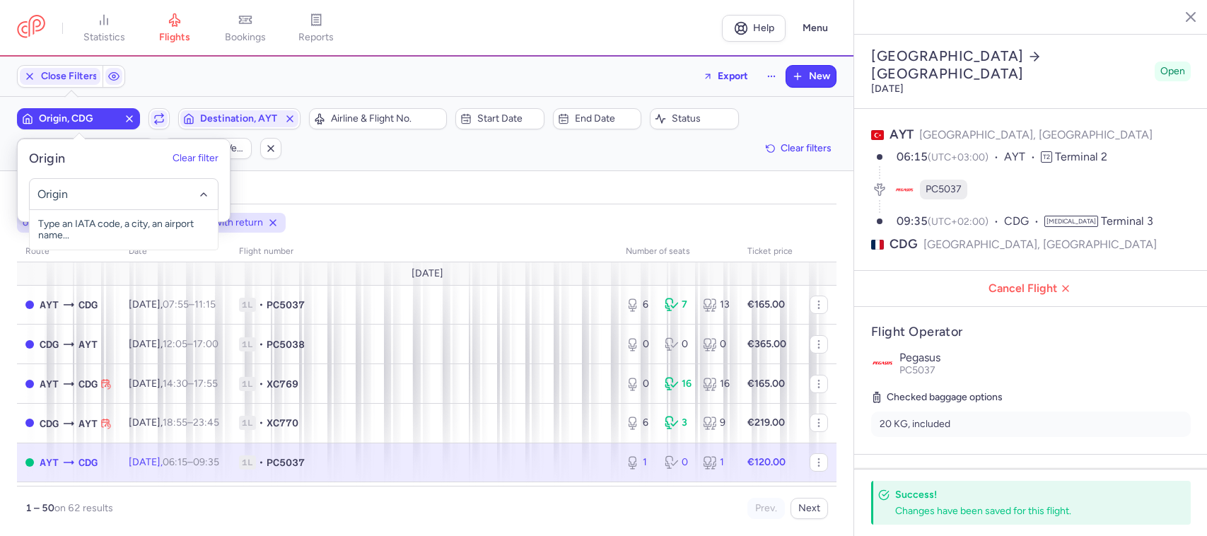
select select "hours"
drag, startPoint x: 0, startPoint y: 0, endPoint x: 103, endPoint y: 192, distance: 217.7
click at [103, 192] on input "-searchbox" at bounding box center [123, 195] width 173 height 16
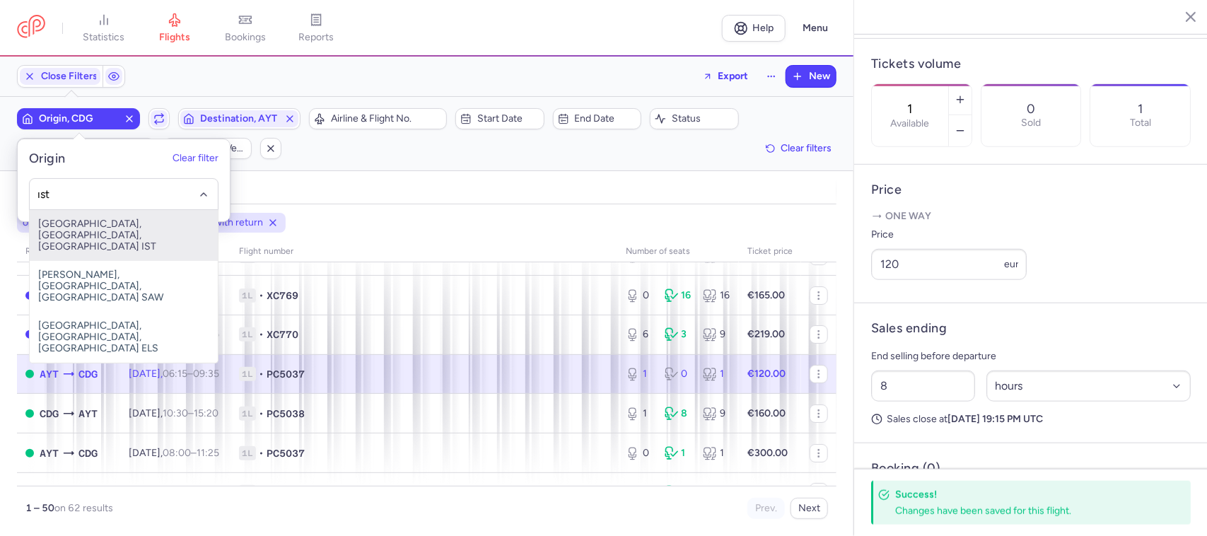
click at [161, 231] on span "[GEOGRAPHIC_DATA], [GEOGRAPHIC_DATA], [GEOGRAPHIC_DATA] IST" at bounding box center [124, 235] width 188 height 51
type input "ıst"
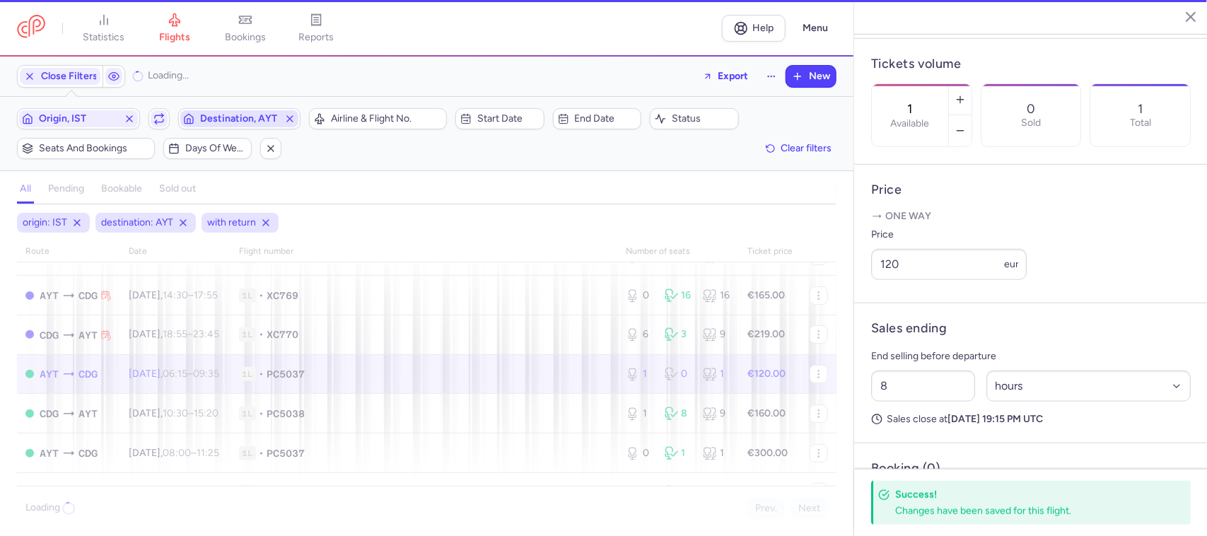
click at [227, 121] on span "Destination, AYT" at bounding box center [239, 118] width 79 height 11
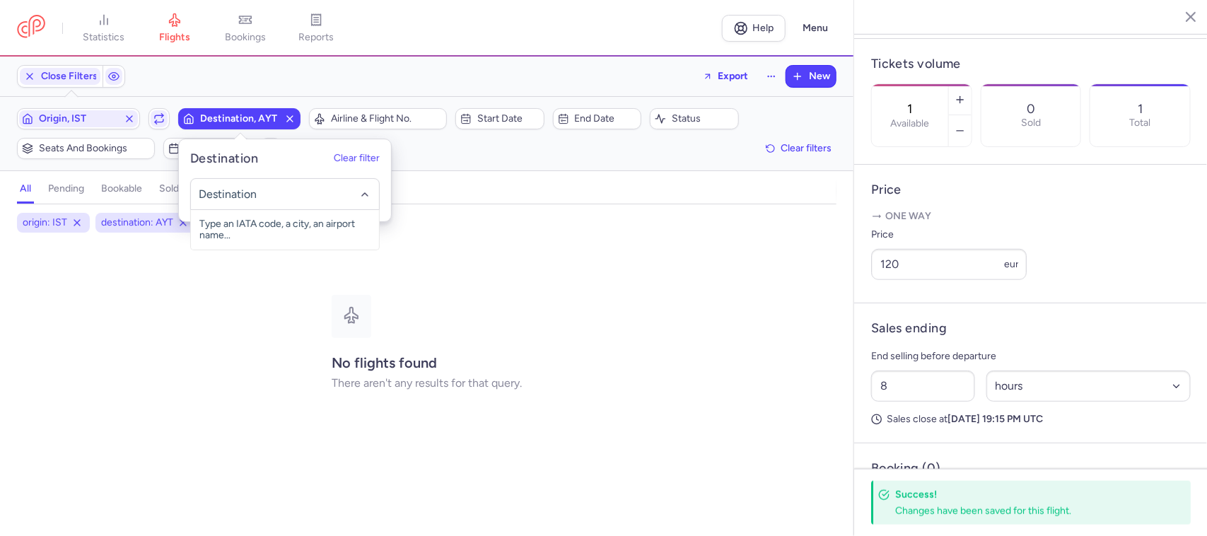
click at [227, 121] on span "Destination, AYT" at bounding box center [239, 118] width 79 height 11
click at [224, 121] on span "Destination, AYT" at bounding box center [239, 118] width 79 height 11
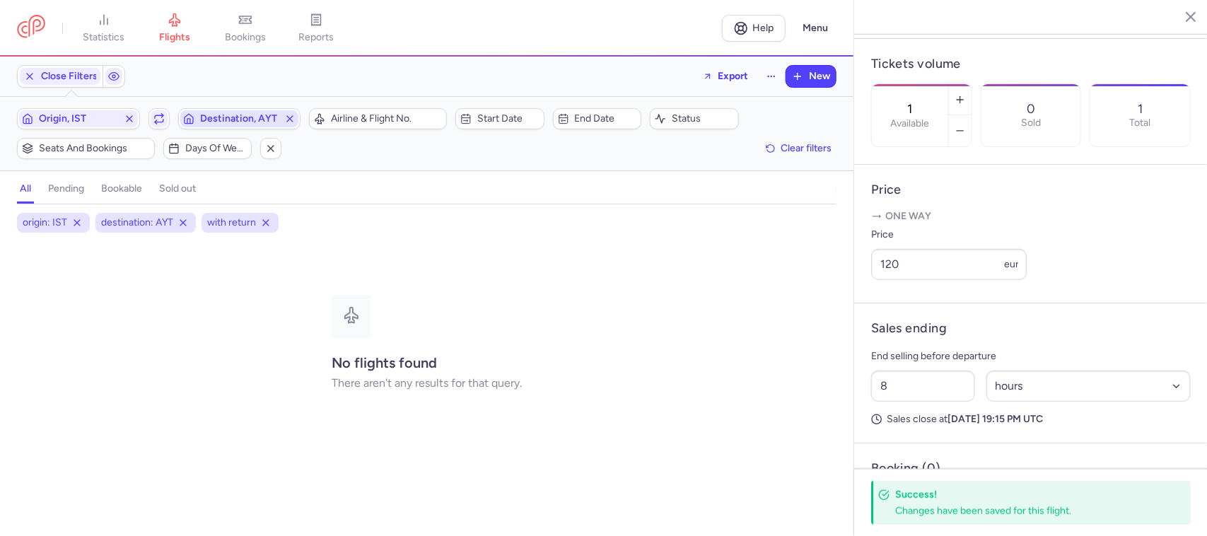
click at [228, 122] on span "Destination, AYT" at bounding box center [239, 118] width 79 height 11
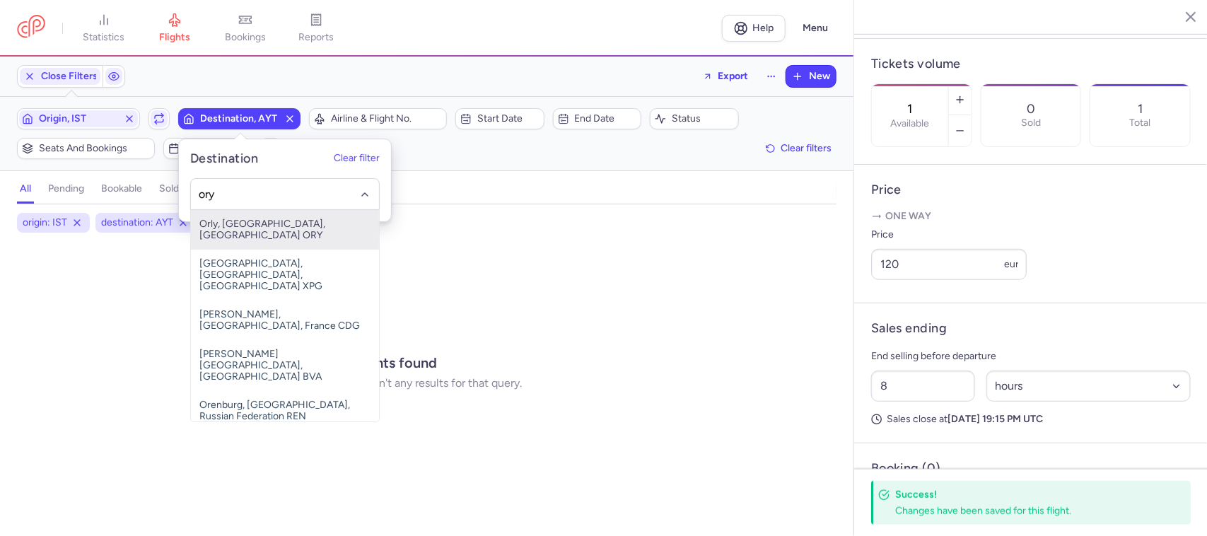
click at [269, 221] on span "Orly, [GEOGRAPHIC_DATA], [GEOGRAPHIC_DATA] ORY" at bounding box center [285, 230] width 188 height 40
type input "ory"
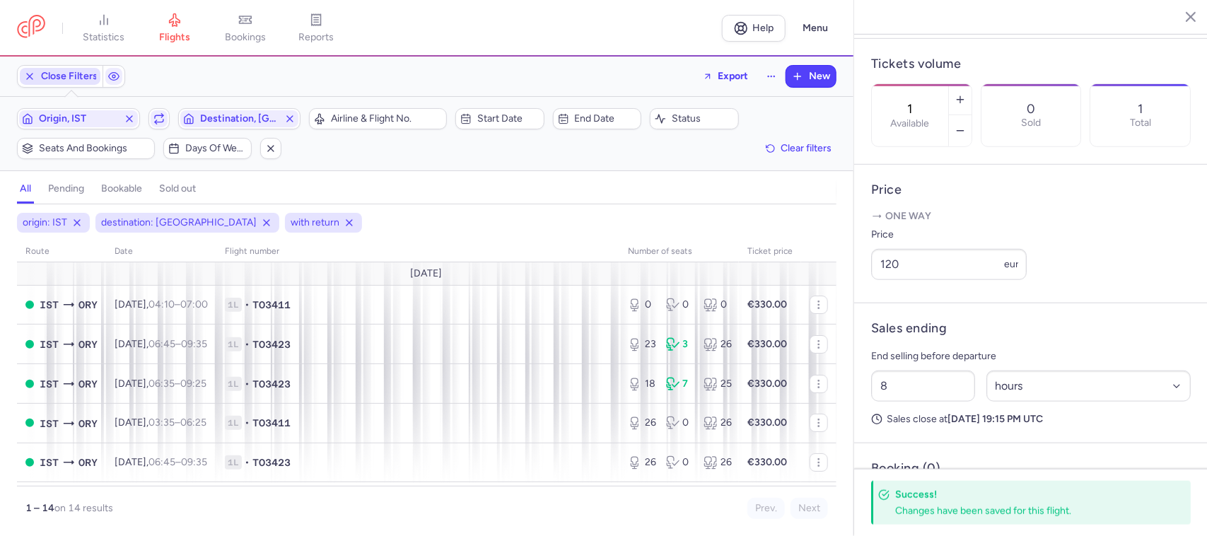
click at [46, 76] on span "Close Filters" at bounding box center [69, 76] width 57 height 11
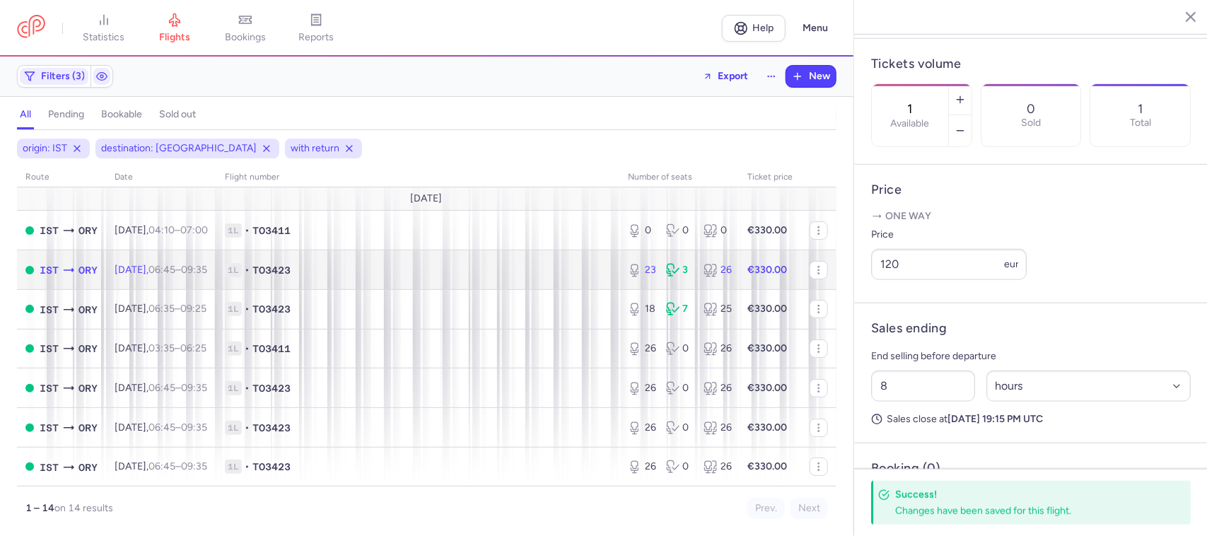
click at [402, 265] on span "1L • TO3423" at bounding box center [418, 270] width 386 height 14
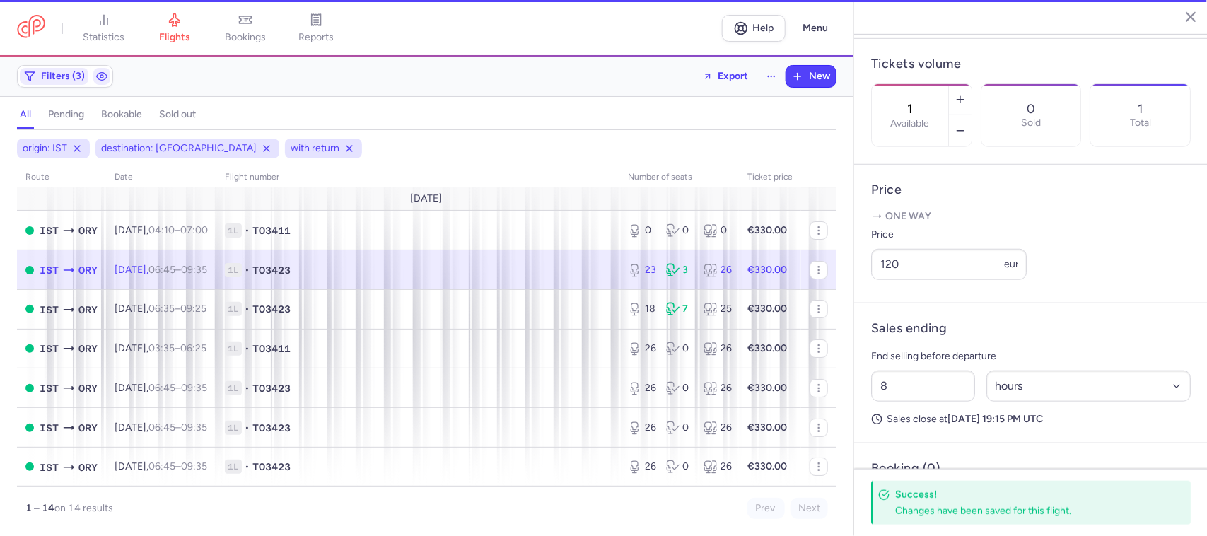
type input "23"
type input "2"
select select "days"
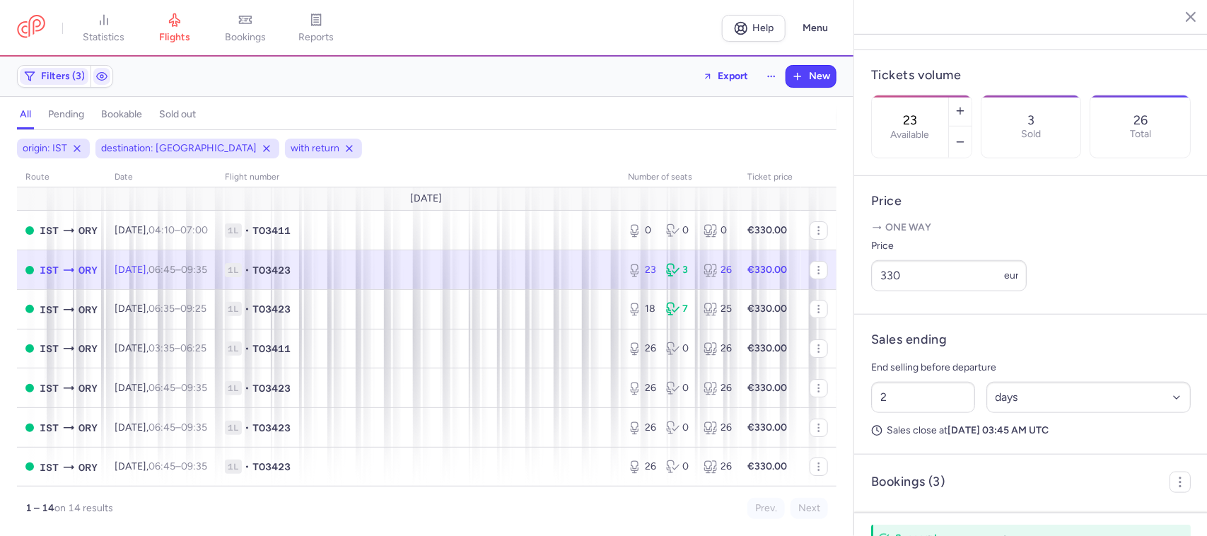
scroll to position [428, 0]
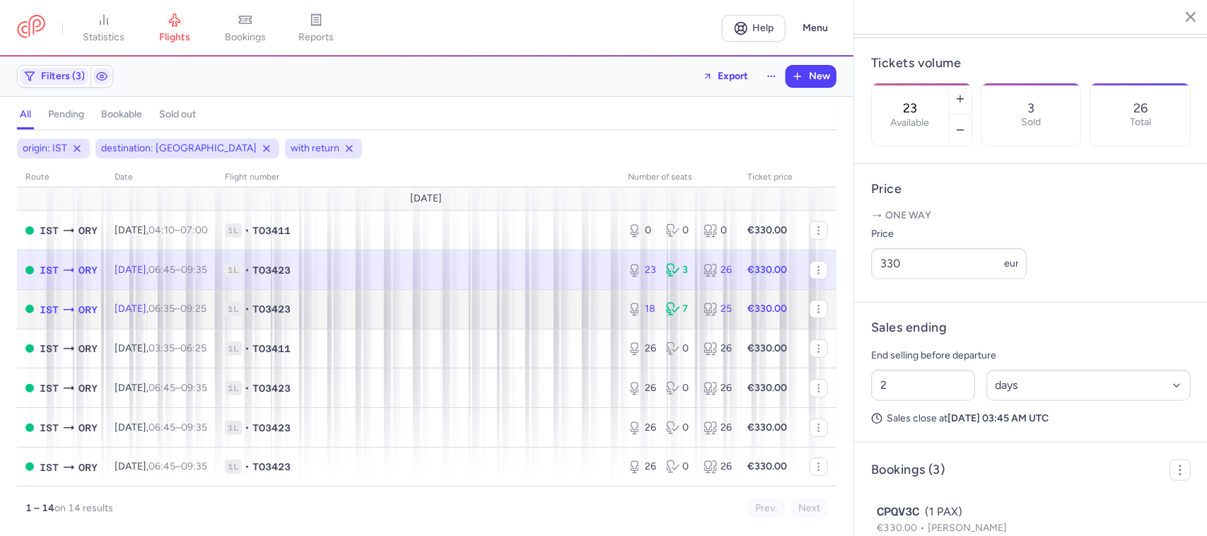
click at [543, 305] on span "1L • TO3423" at bounding box center [418, 309] width 386 height 14
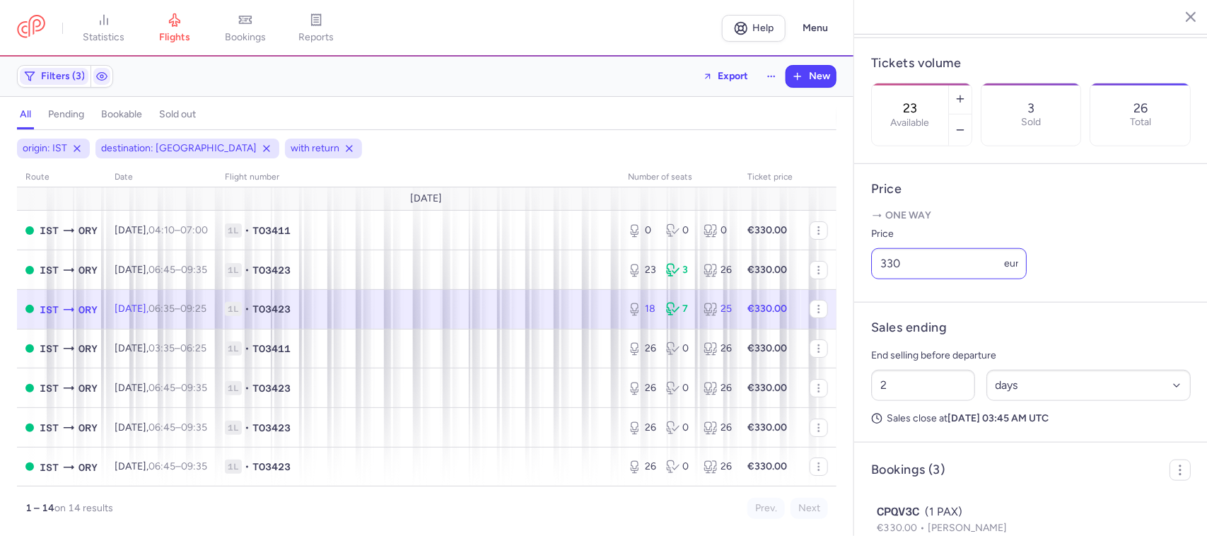
type input "18"
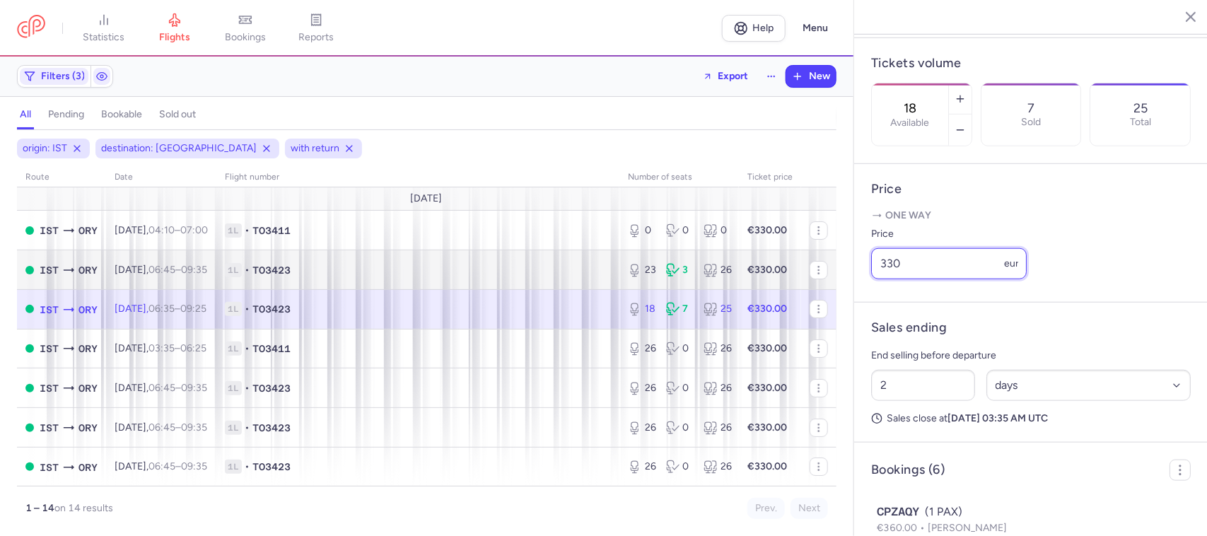
drag, startPoint x: 966, startPoint y: 286, endPoint x: 819, endPoint y: 289, distance: 147.1
click at [819, 289] on div "statistics flights bookings reports Help Menu Filters (3) Export New all pendin…" at bounding box center [603, 268] width 1207 height 536
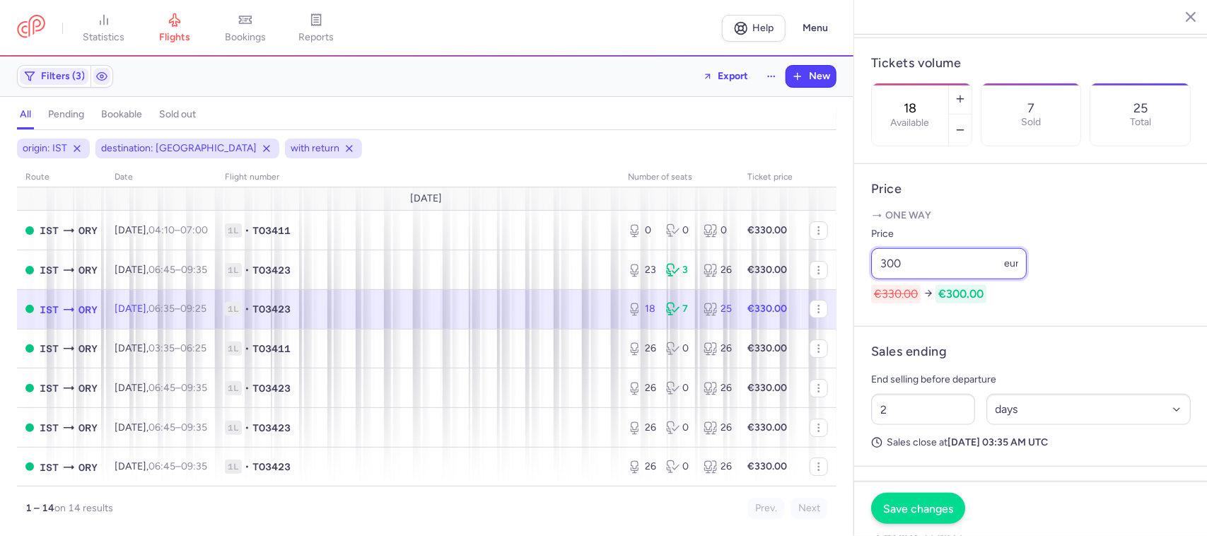
type input "300"
drag, startPoint x: 911, startPoint y: 508, endPoint x: 905, endPoint y: 499, distance: 10.8
click at [910, 508] on span "Save changes" at bounding box center [918, 508] width 70 height 13
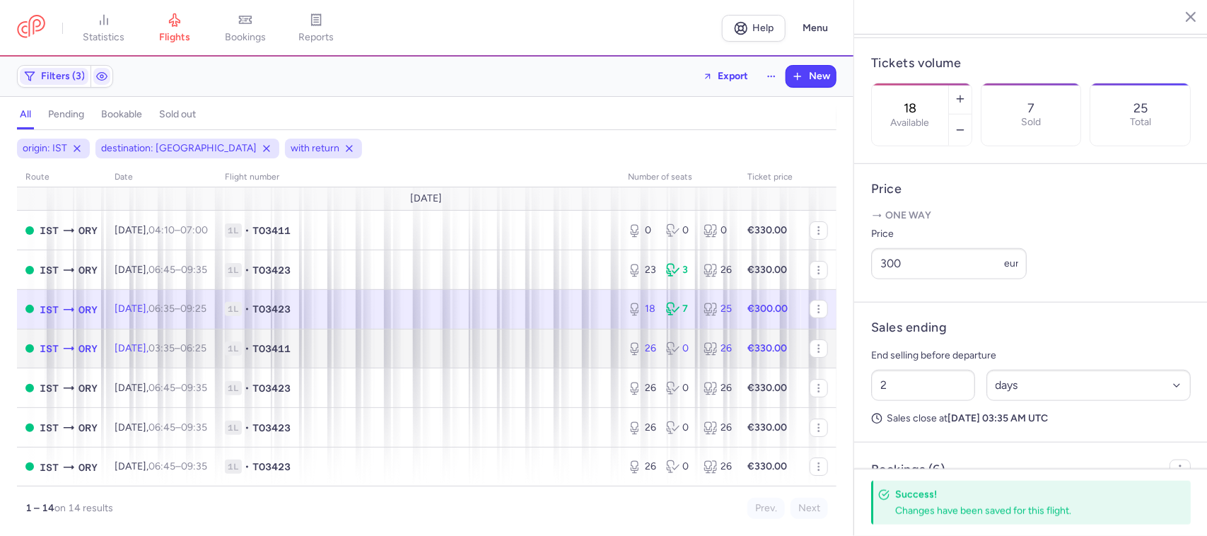
click at [584, 345] on span "1L • TO3411" at bounding box center [418, 349] width 386 height 14
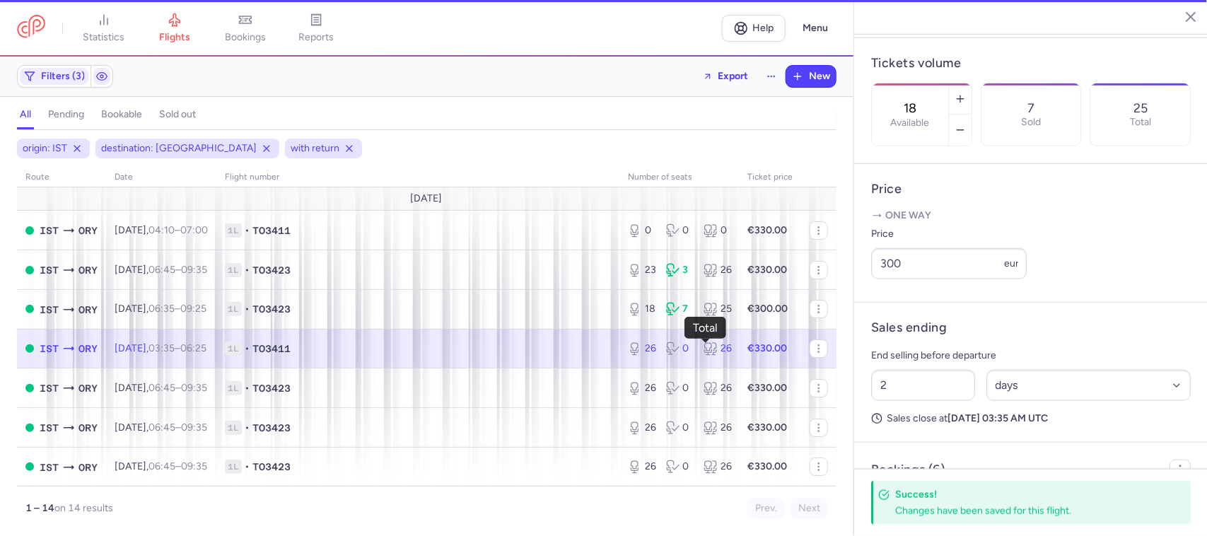
type input "26"
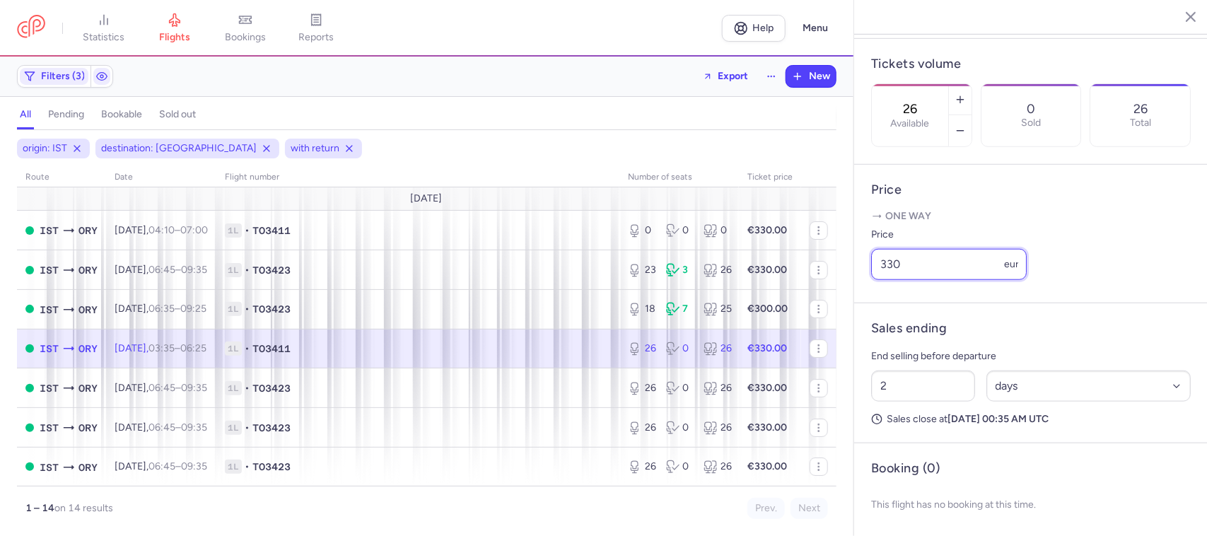
click at [903, 280] on input "330" at bounding box center [949, 264] width 156 height 31
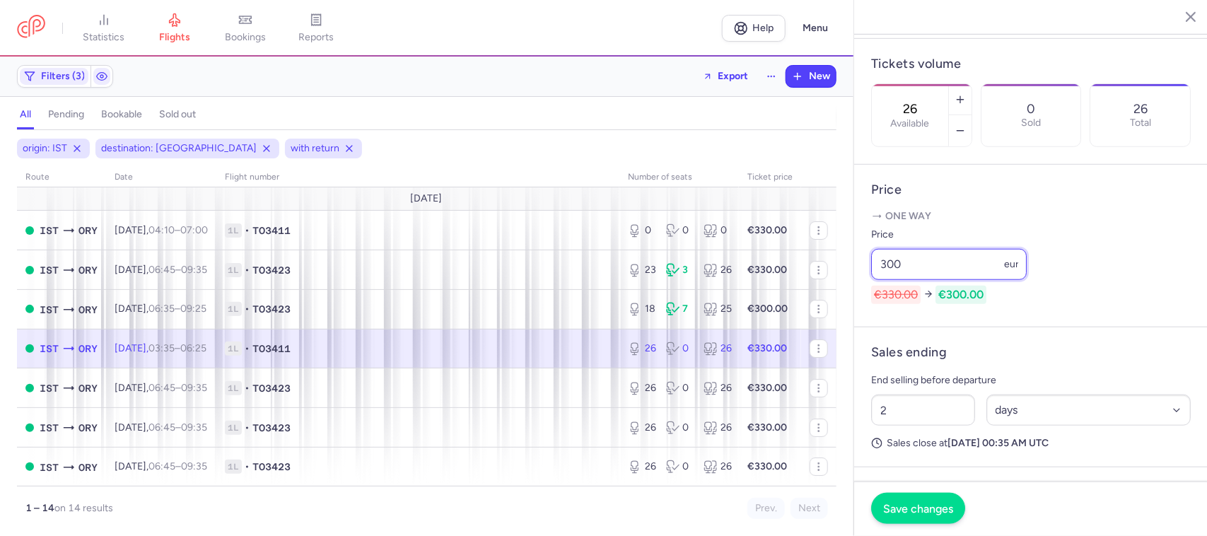
type input "300"
click at [909, 515] on button "Save changes" at bounding box center [918, 508] width 94 height 31
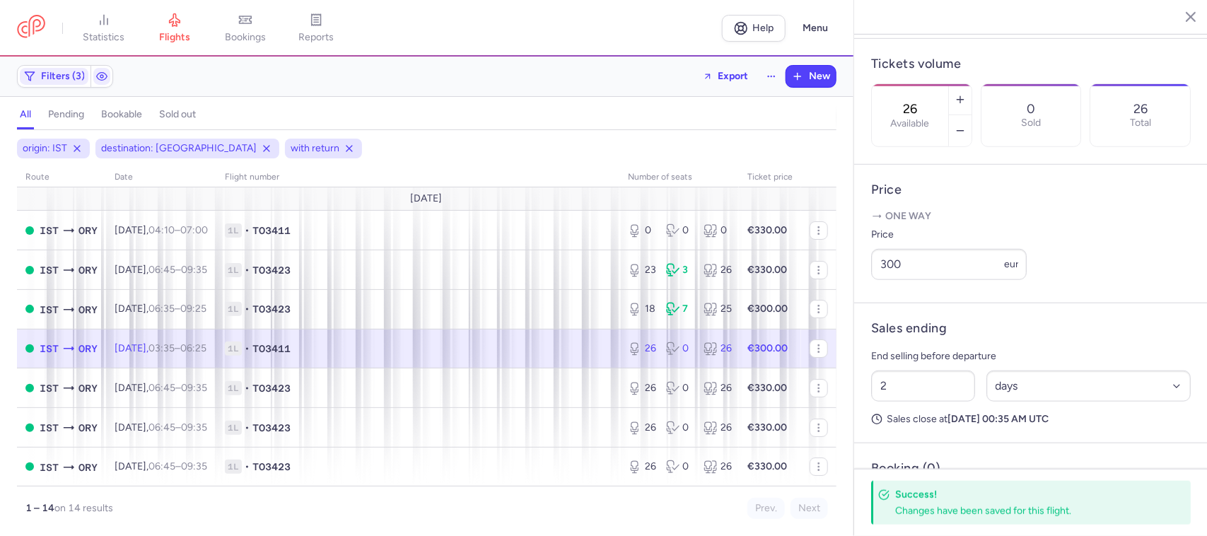
click at [442, 348] on span "1L • TO3411" at bounding box center [418, 349] width 386 height 14
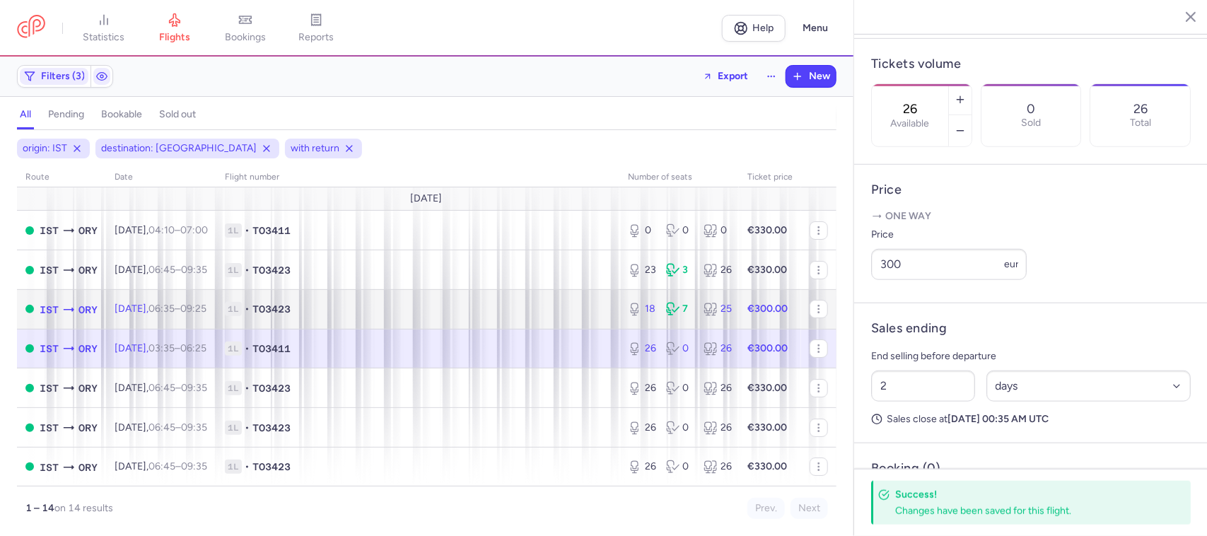
click at [386, 315] on span "1L • TO3423" at bounding box center [418, 309] width 386 height 14
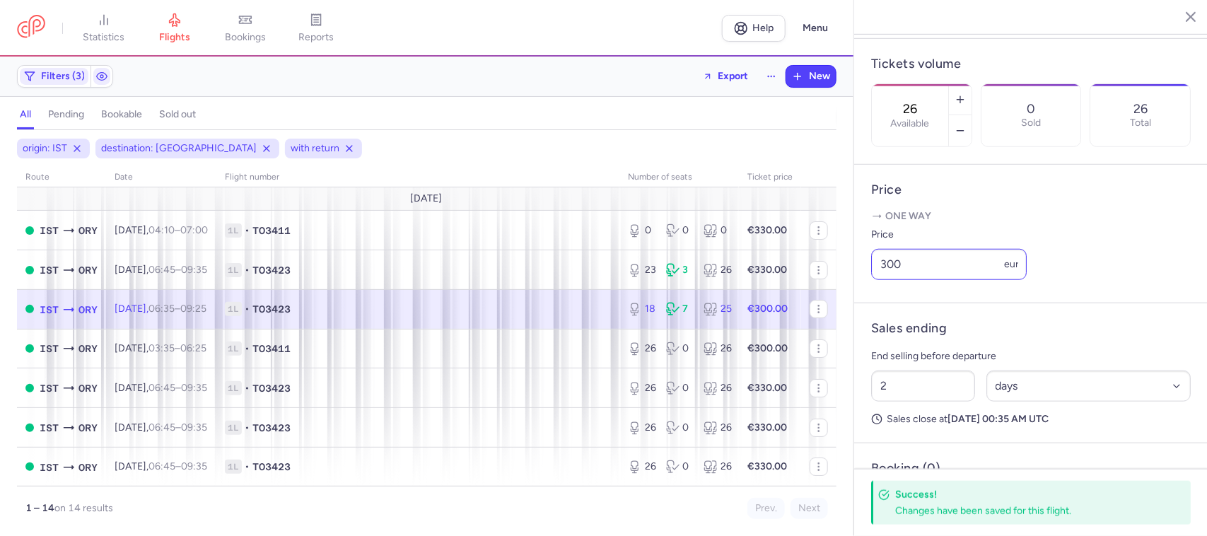
type input "18"
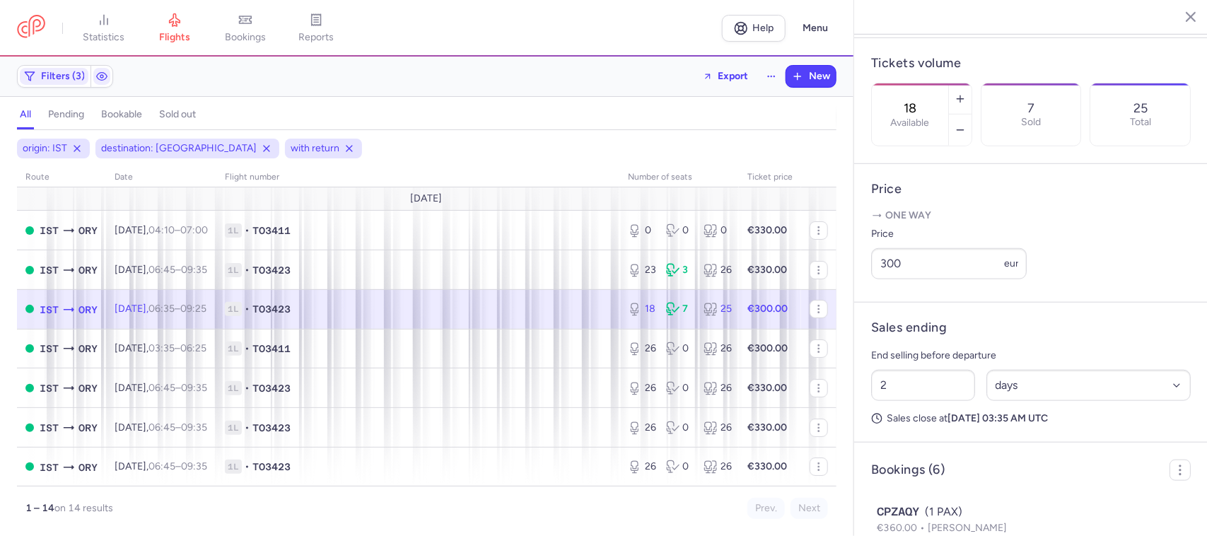
click at [877, 279] on input "300" at bounding box center [949, 263] width 156 height 31
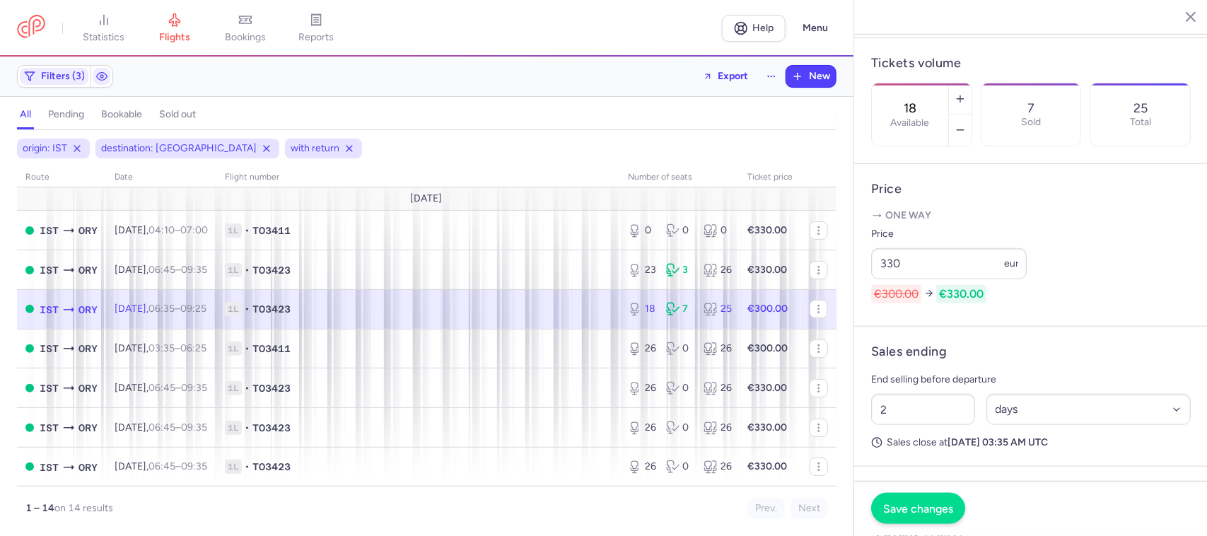
type input "330"
click at [899, 503] on span "Save changes" at bounding box center [918, 508] width 70 height 13
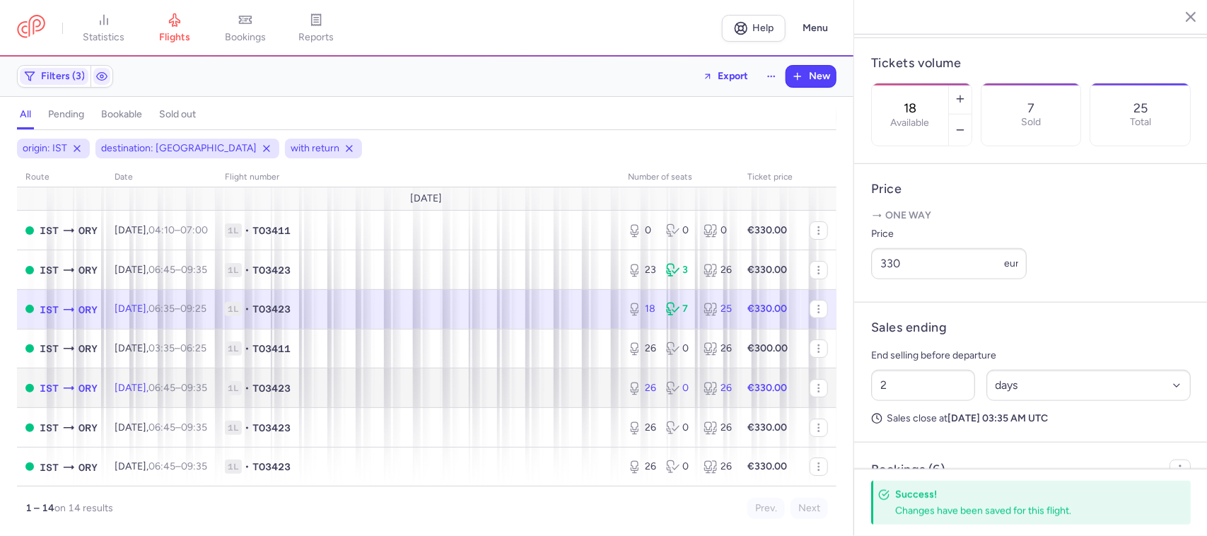
click at [571, 395] on span "1L • TO3423" at bounding box center [418, 388] width 386 height 14
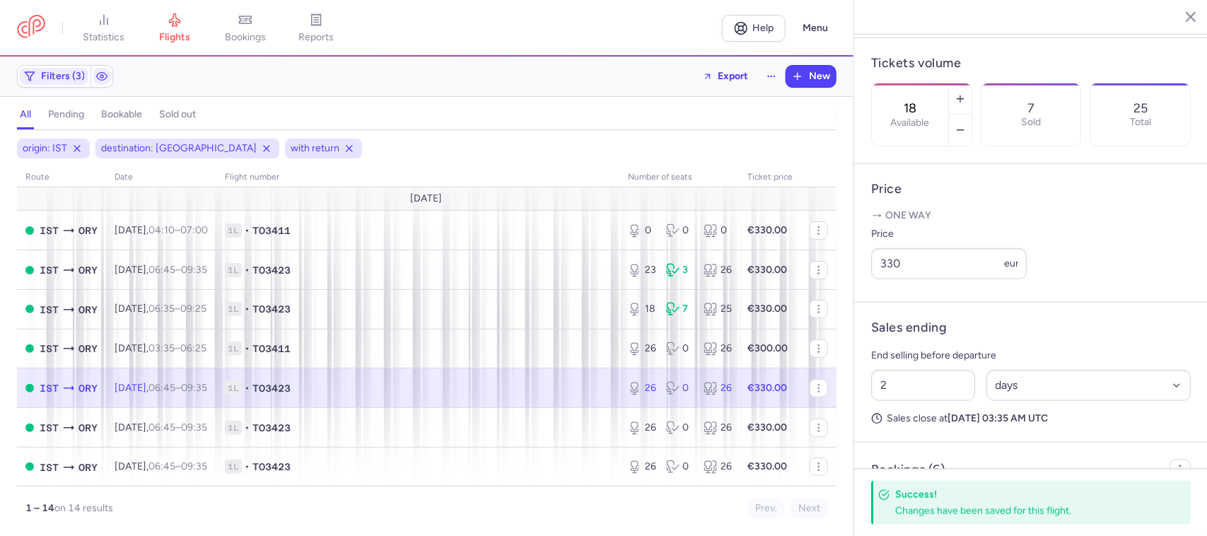
type input "26"
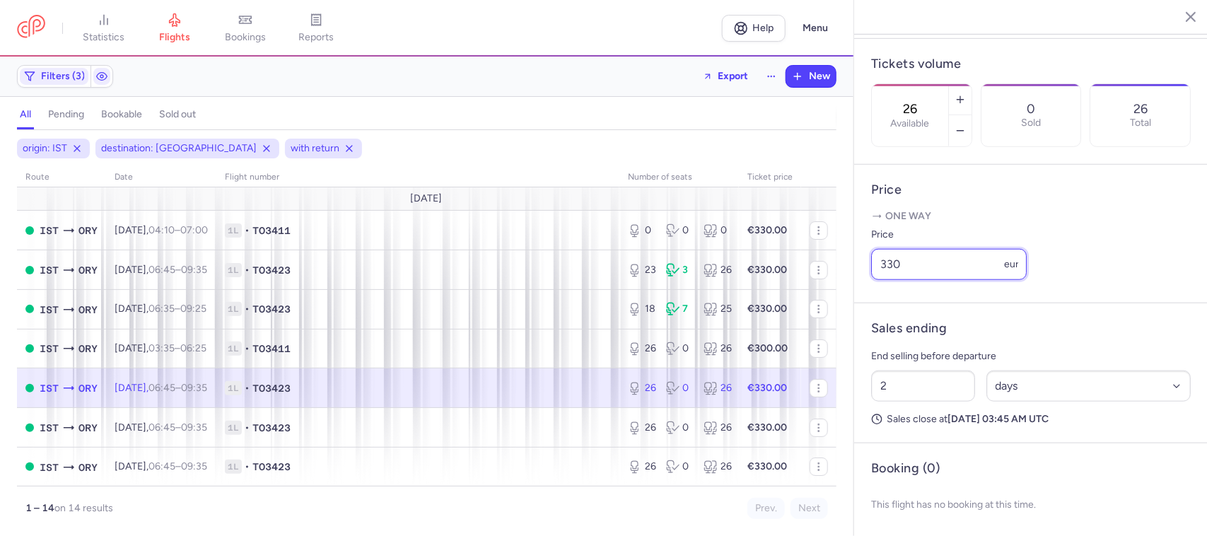
drag, startPoint x: 881, startPoint y: 286, endPoint x: 868, endPoint y: 286, distance: 12.7
click at [868, 286] on article "Price One way Price 330 eur" at bounding box center [1031, 234] width 354 height 139
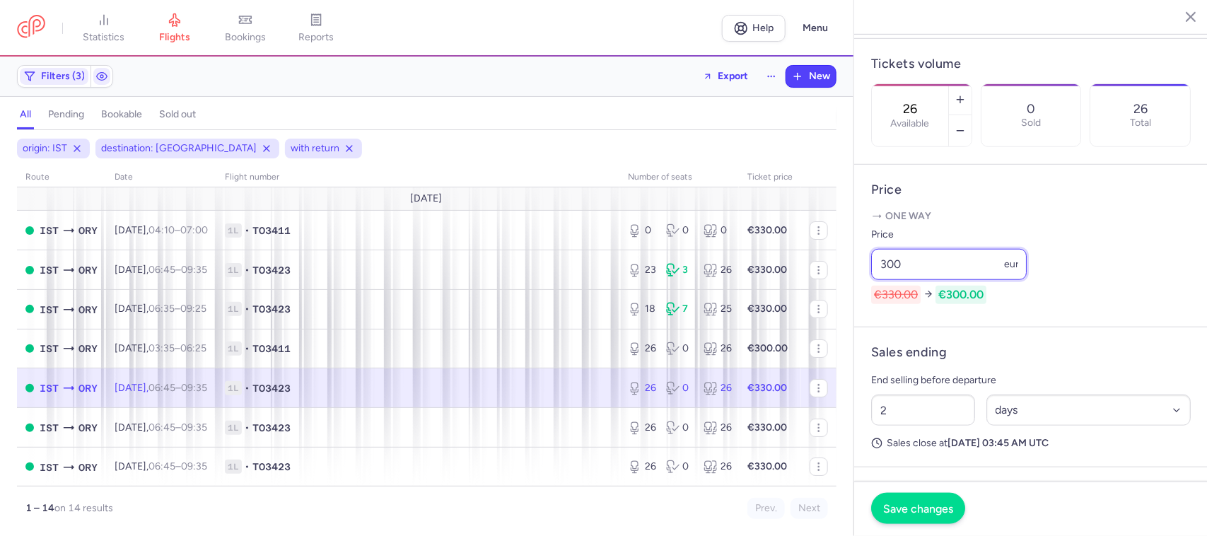
type input "300"
click at [926, 510] on span "Save changes" at bounding box center [918, 508] width 70 height 13
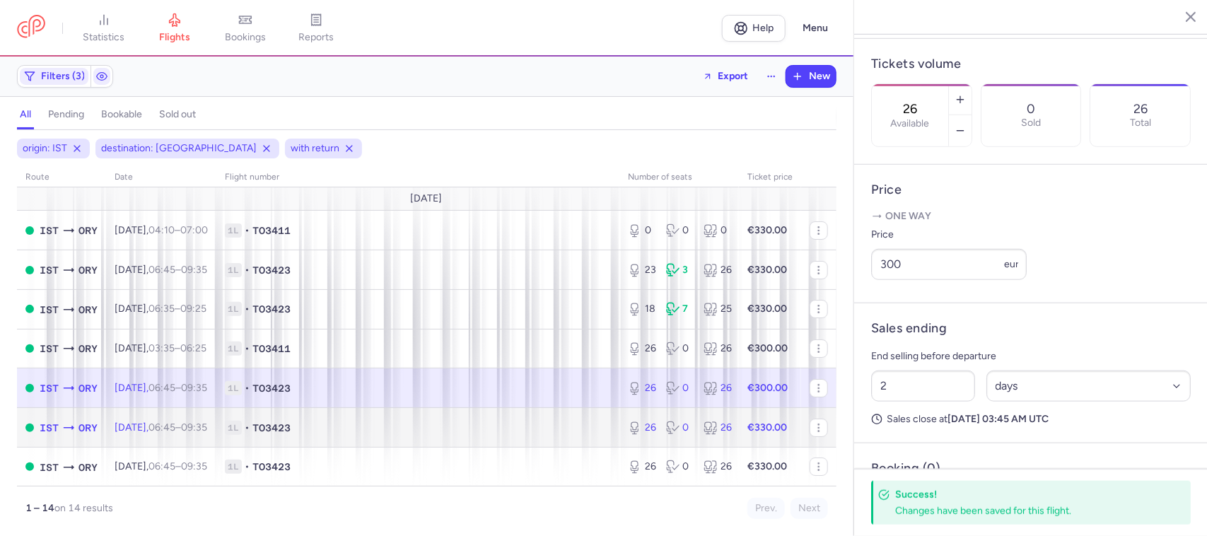
click at [588, 437] on td "1L • TO3423" at bounding box center [417, 428] width 403 height 40
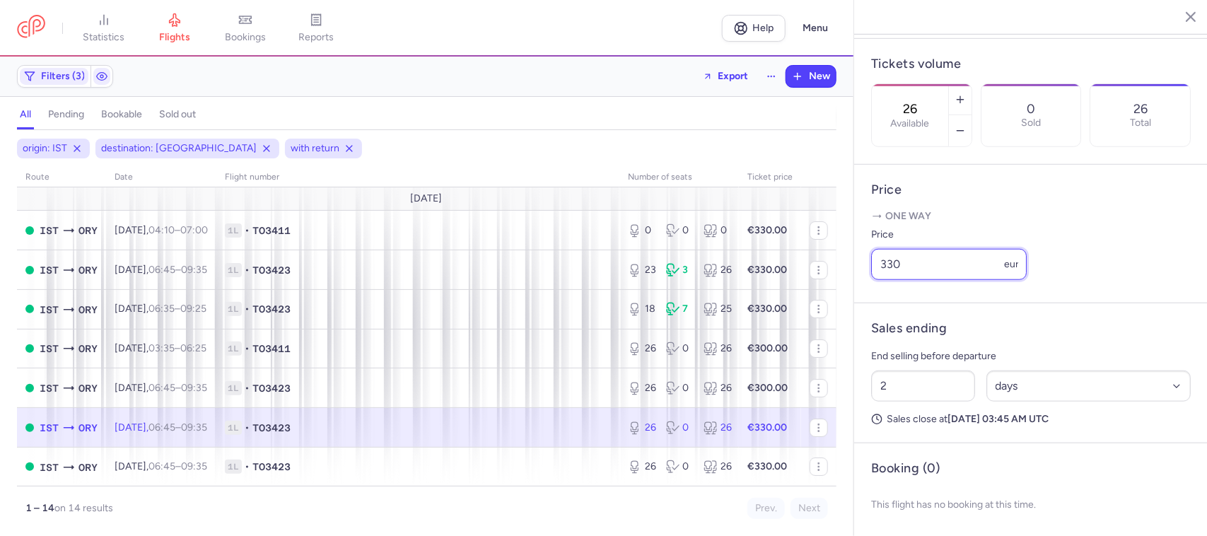
drag, startPoint x: 888, startPoint y: 289, endPoint x: 870, endPoint y: 288, distance: 17.7
click at [870, 288] on article "Price One way Price 330 eur" at bounding box center [1031, 234] width 354 height 139
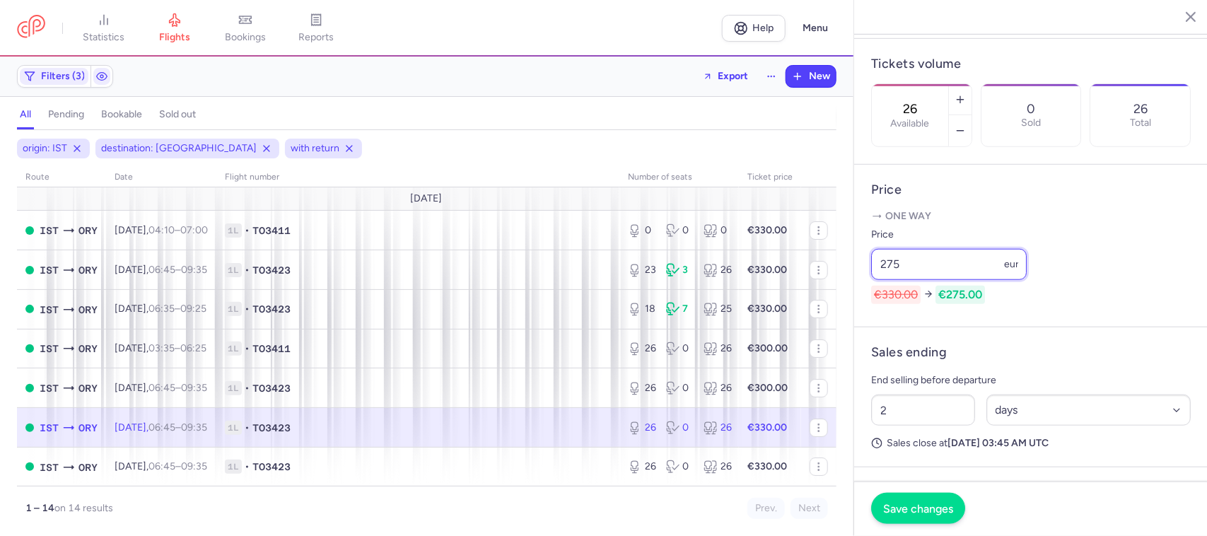
type input "275"
click at [935, 508] on span "Save changes" at bounding box center [918, 508] width 70 height 13
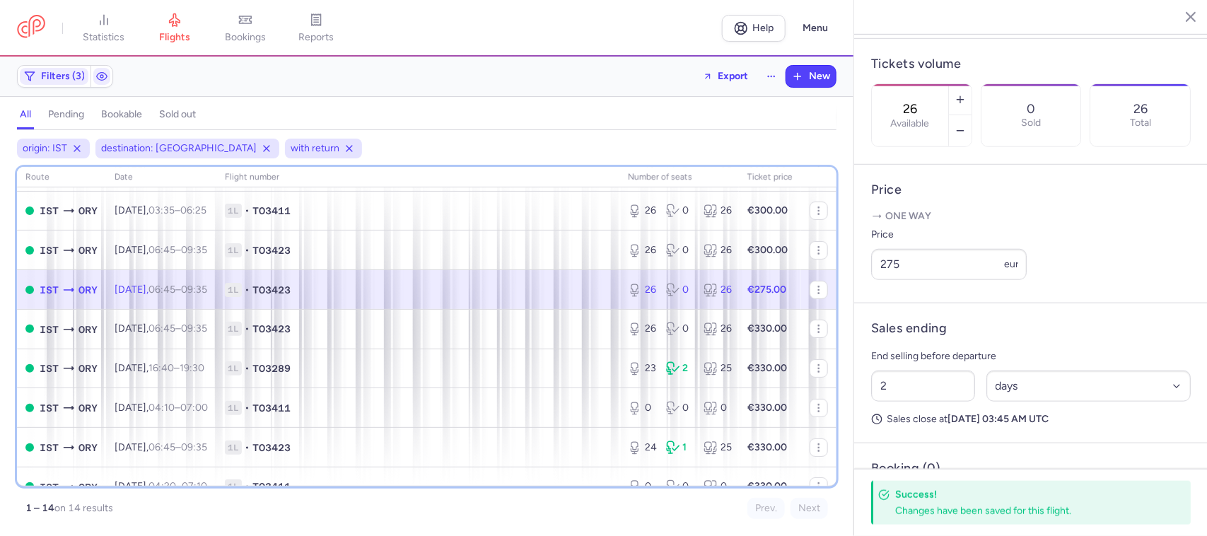
scroll to position [141, 0]
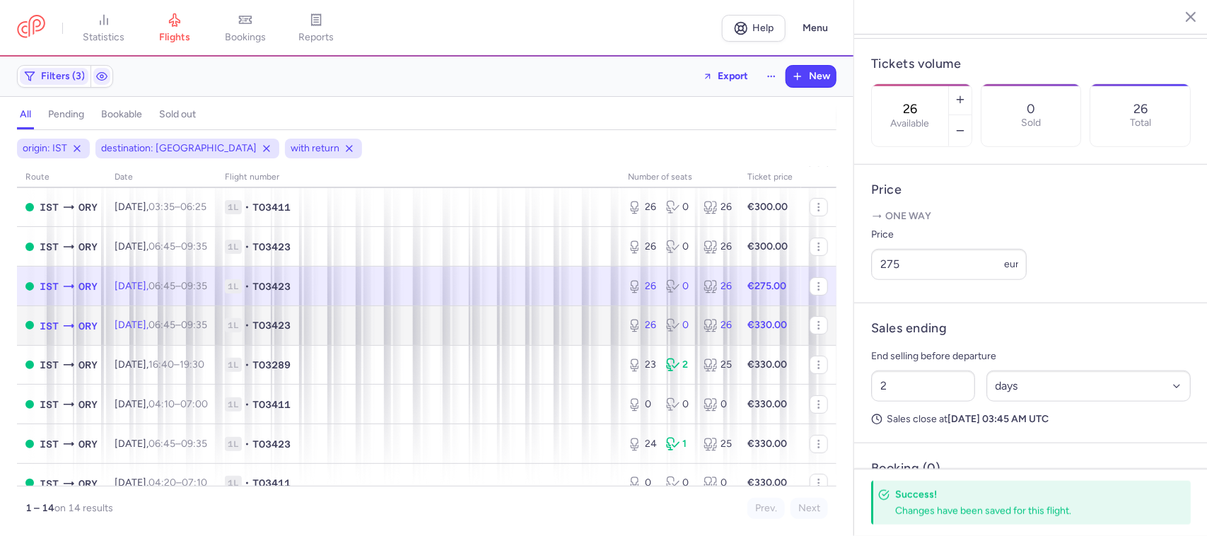
click at [567, 327] on span "1L • TO3423" at bounding box center [418, 325] width 386 height 14
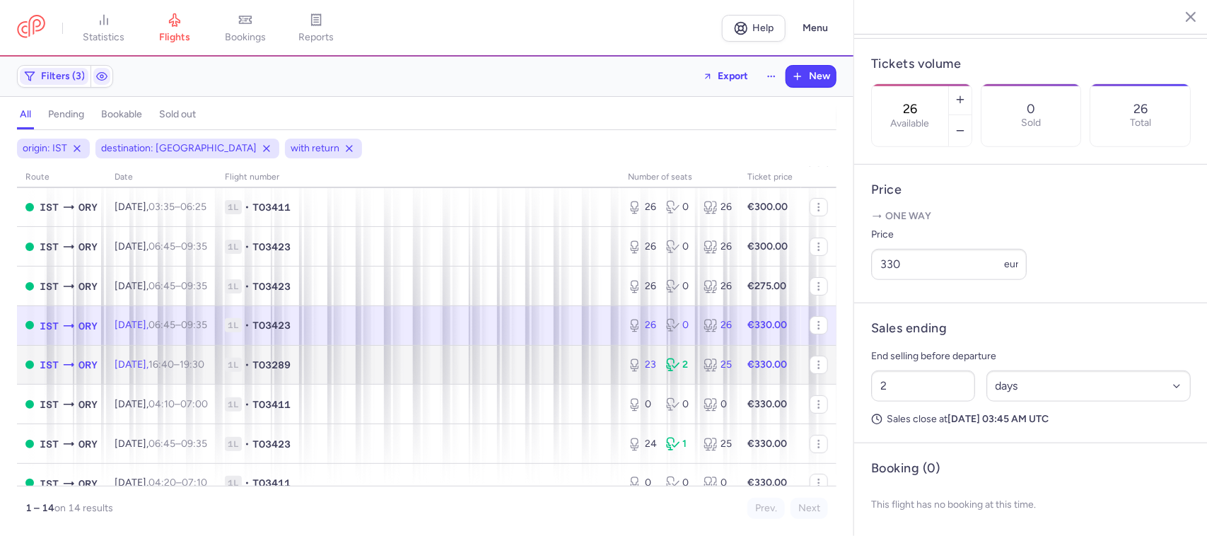
click at [556, 365] on span "1L • TO3289" at bounding box center [418, 365] width 386 height 14
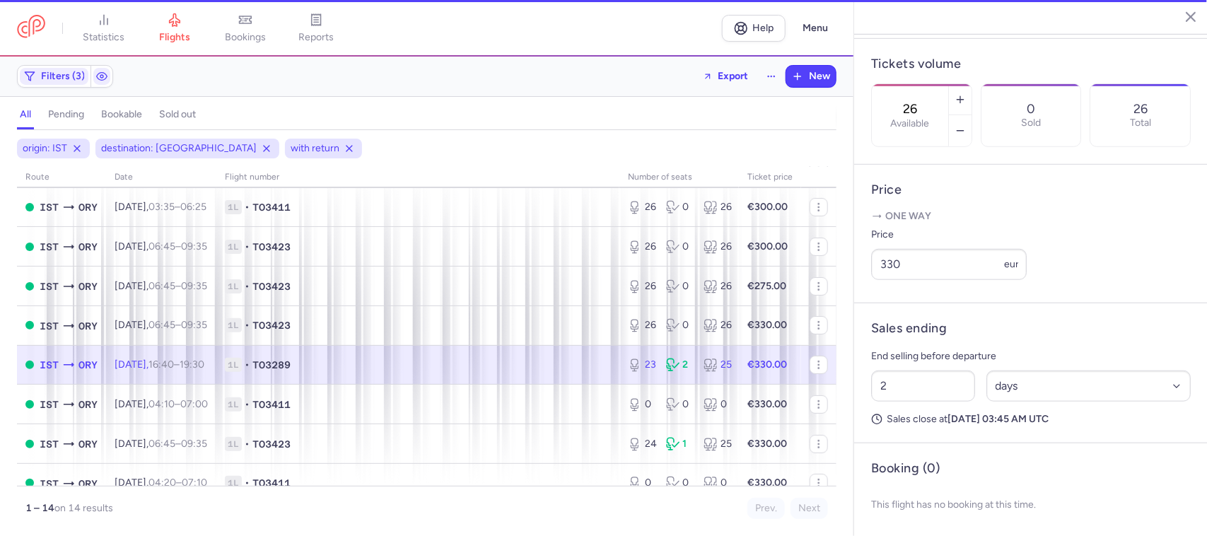
type input "23"
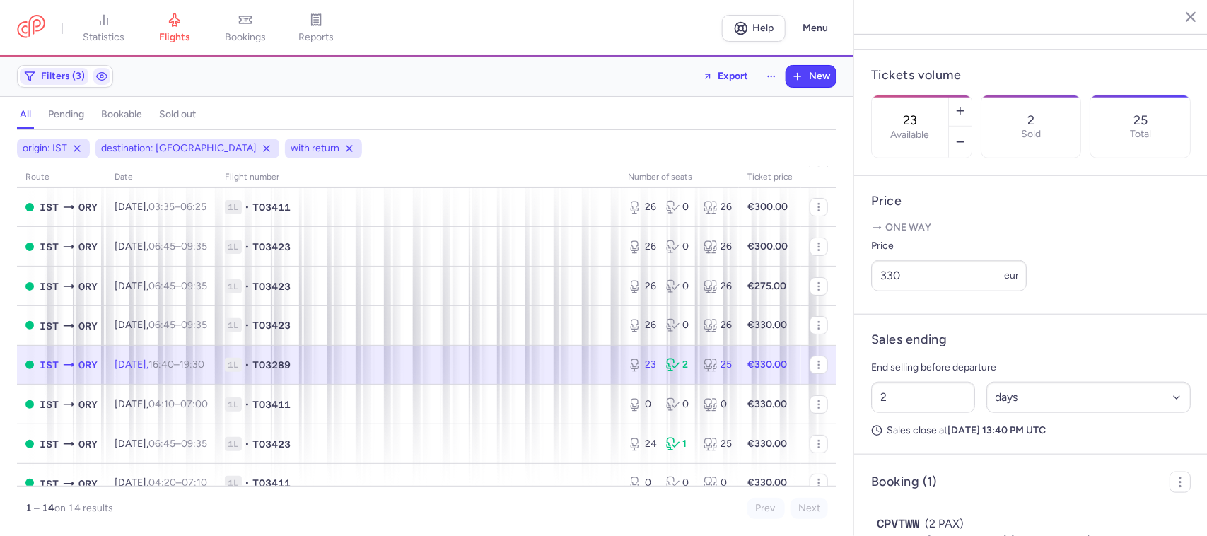
scroll to position [428, 0]
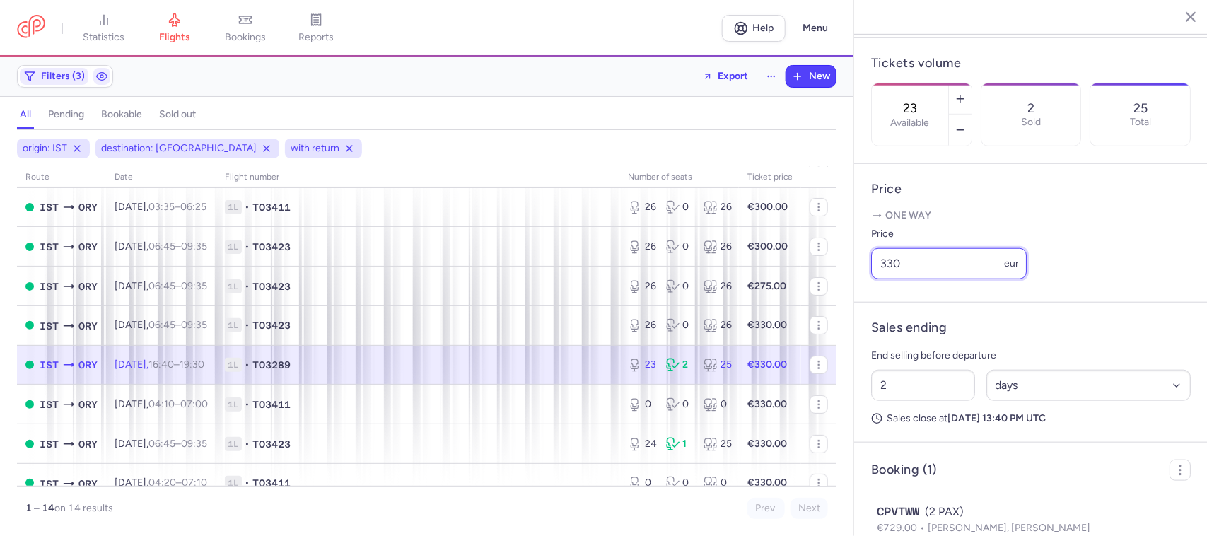
drag, startPoint x: 922, startPoint y: 283, endPoint x: 885, endPoint y: 287, distance: 36.3
click at [886, 279] on input "330" at bounding box center [949, 263] width 156 height 31
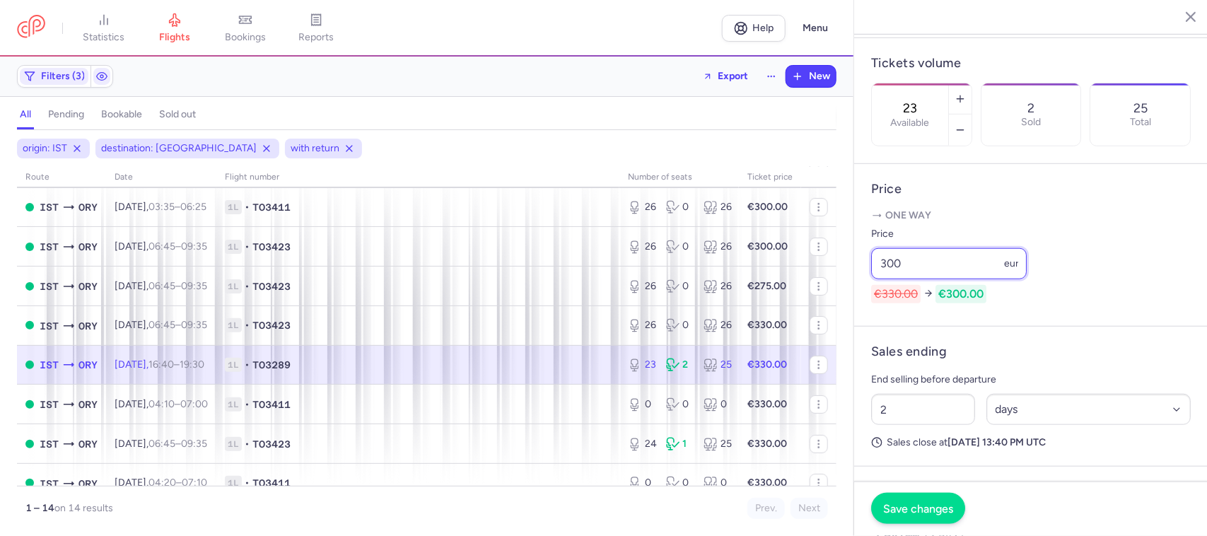
type input "300"
click at [928, 504] on span "Save changes" at bounding box center [918, 508] width 70 height 13
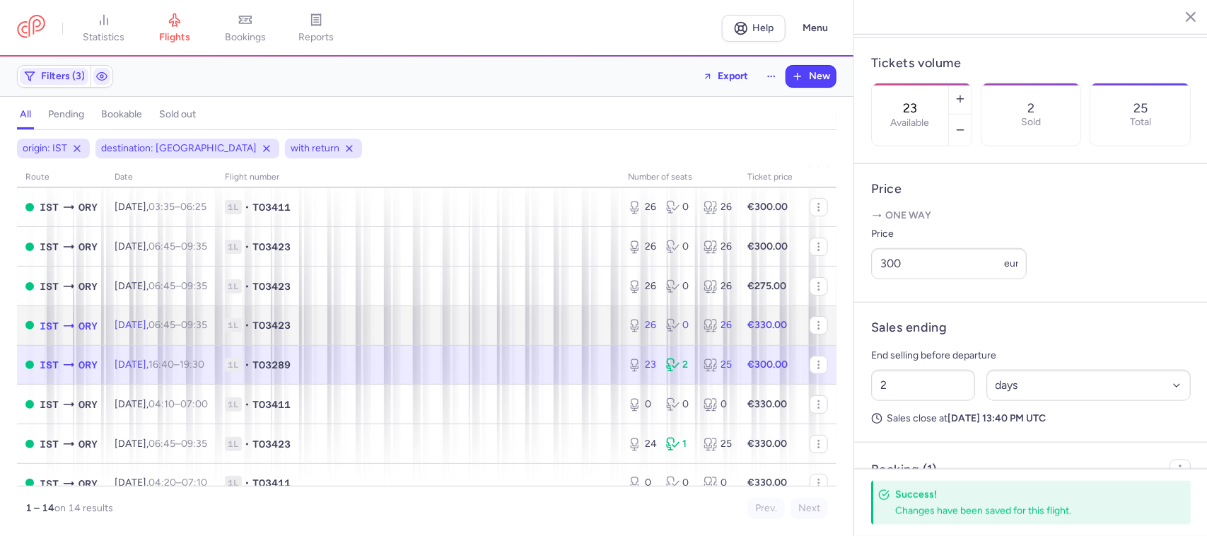
click at [586, 325] on span "1L • TO3423" at bounding box center [418, 325] width 386 height 14
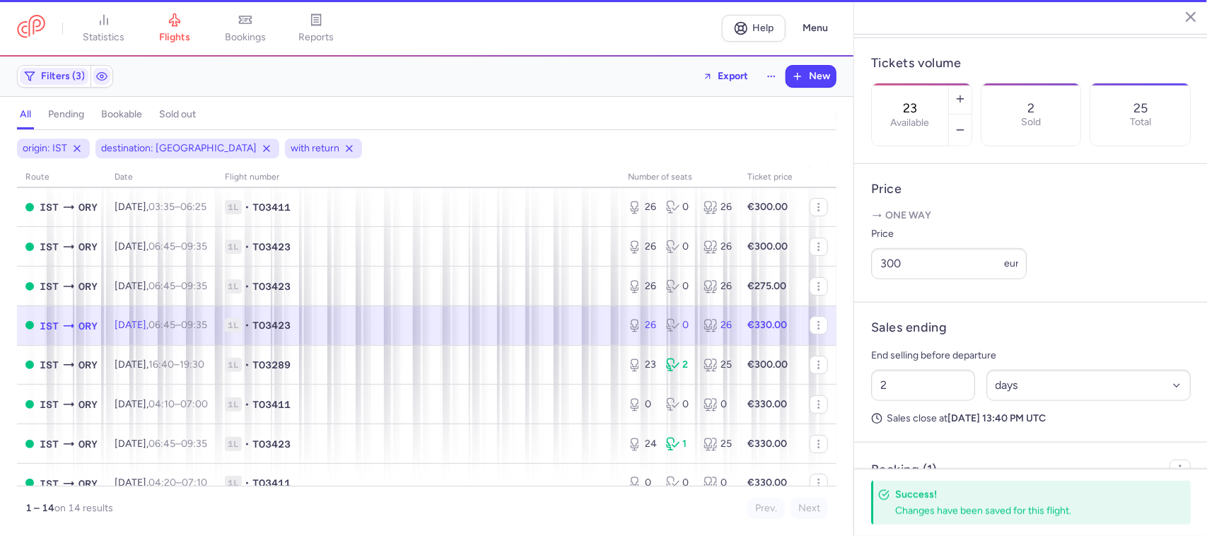
type input "26"
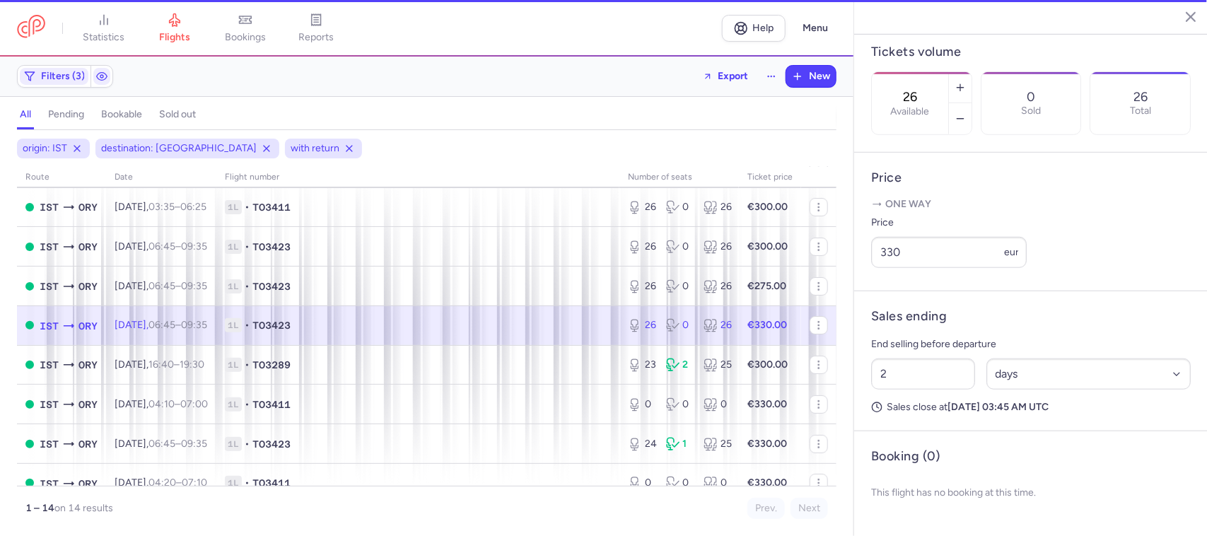
scroll to position [416, 0]
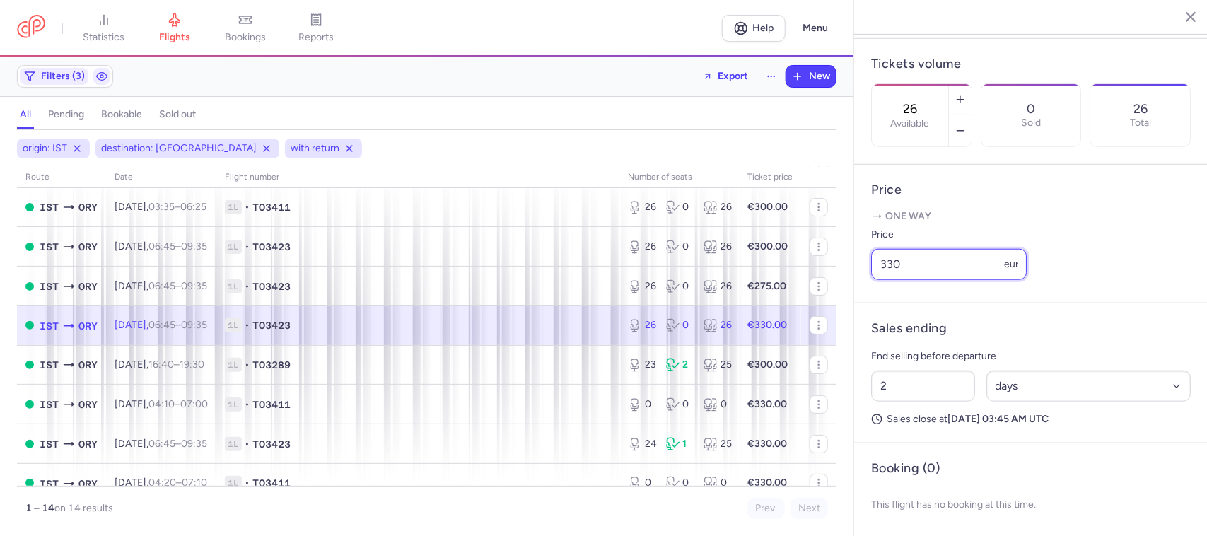
click at [913, 280] on input "330" at bounding box center [949, 264] width 156 height 31
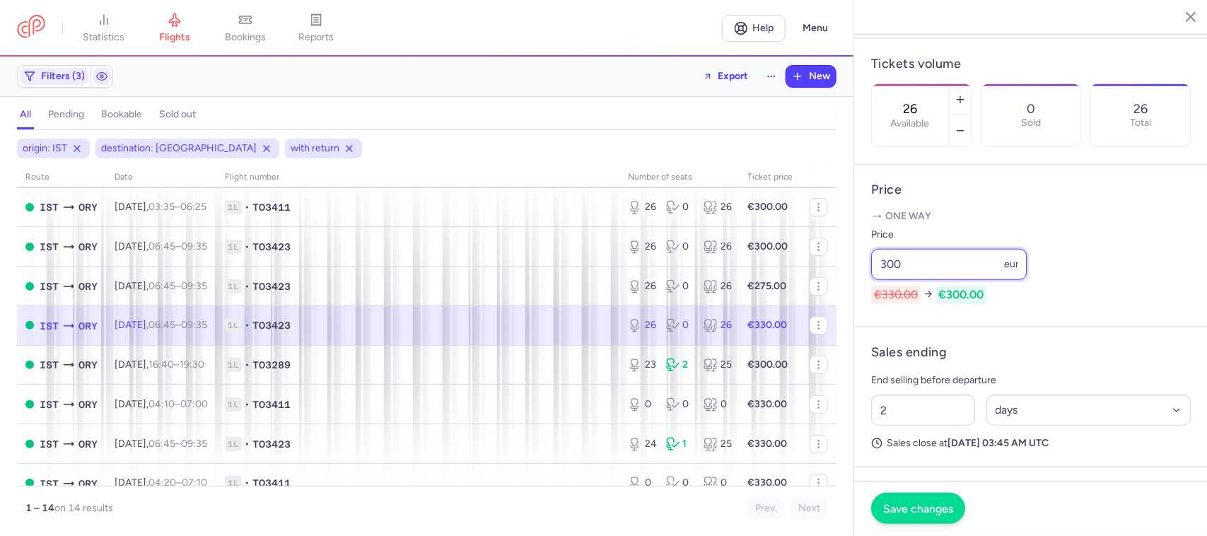
type input "300"
click at [924, 503] on span "Save changes" at bounding box center [918, 508] width 70 height 13
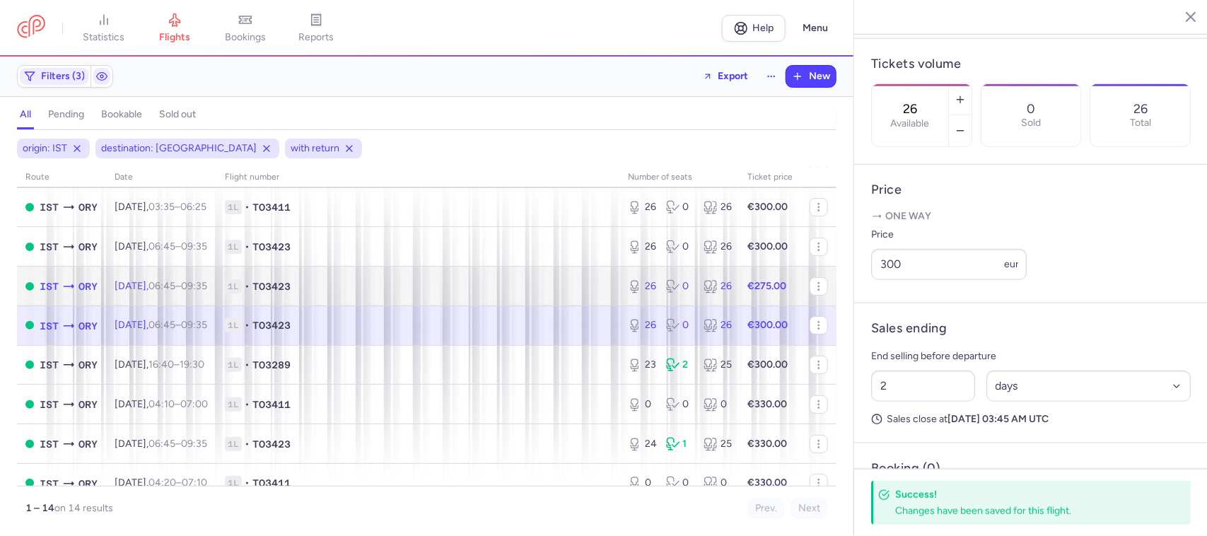
click at [596, 283] on span "1L • TO3423" at bounding box center [418, 286] width 386 height 14
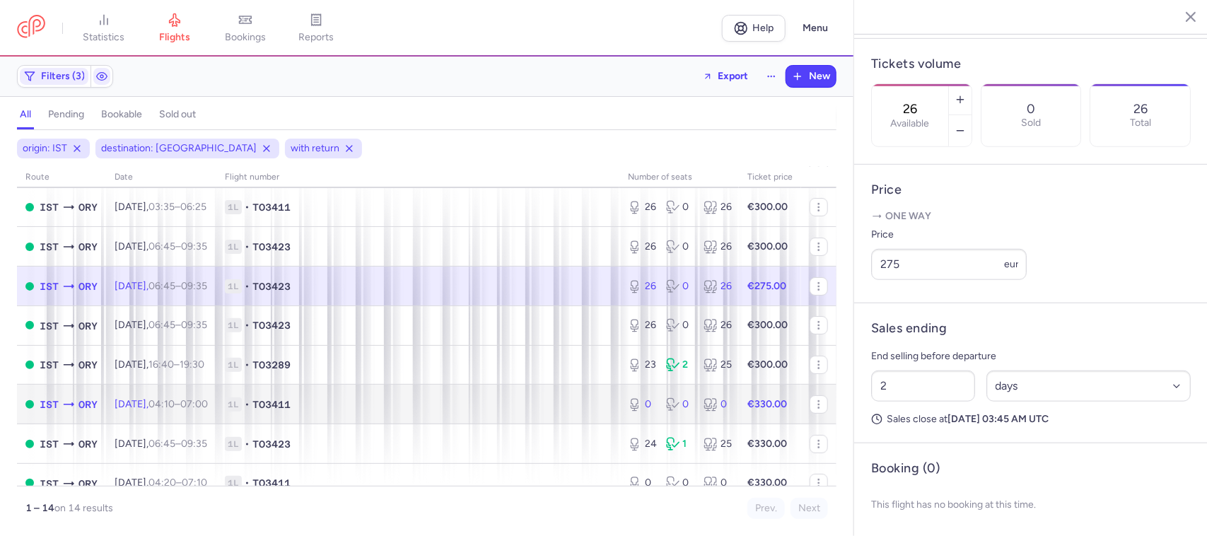
click at [383, 401] on span "1L • TO3411" at bounding box center [418, 404] width 386 height 14
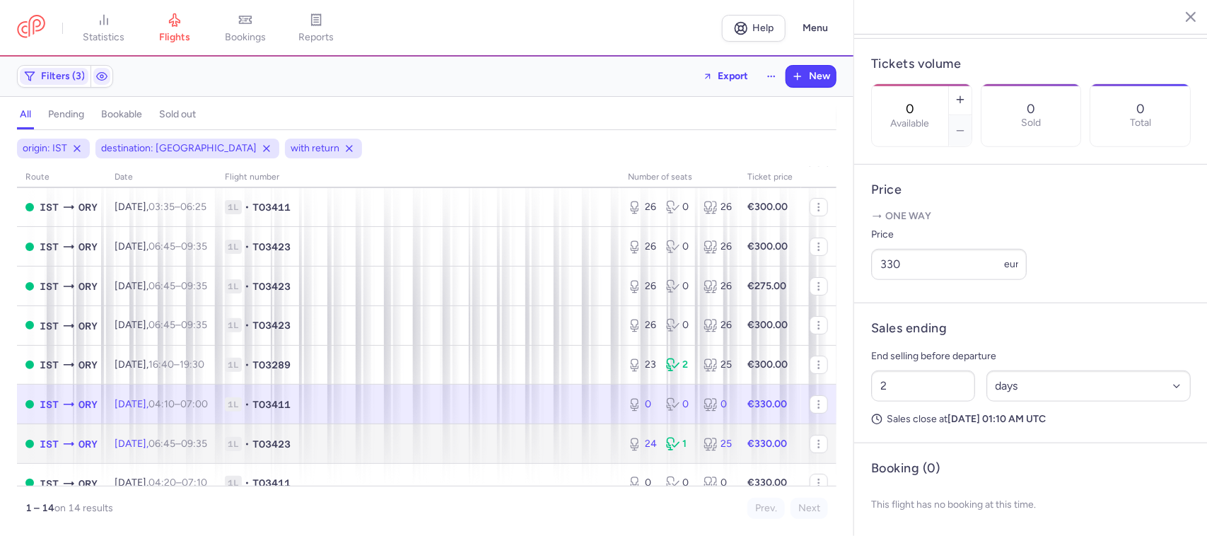
click at [443, 436] on td "1L • TO3423" at bounding box center [417, 444] width 403 height 40
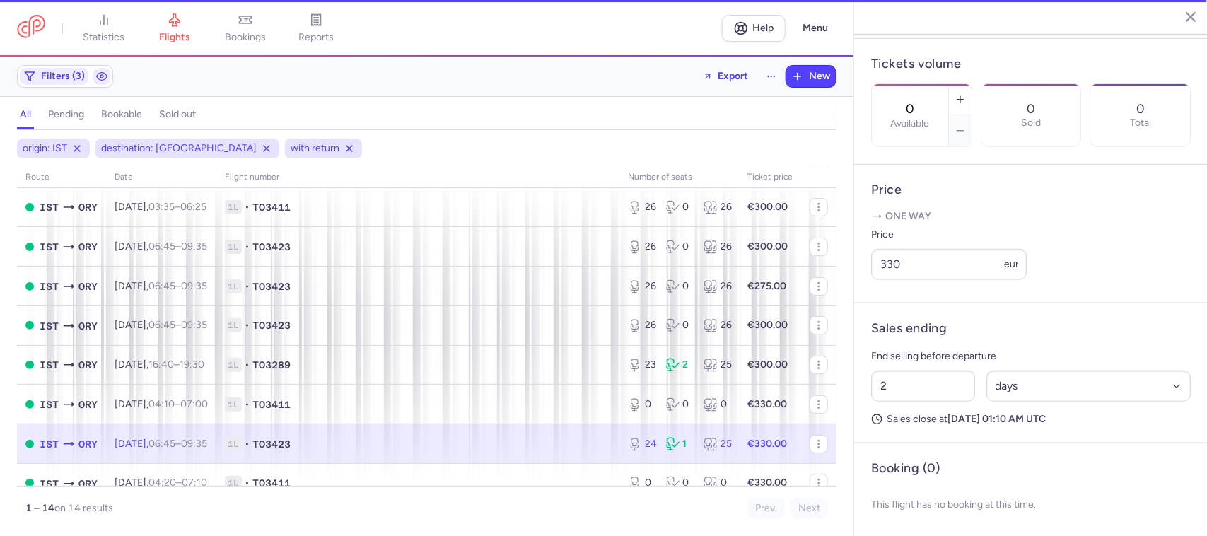
type input "24"
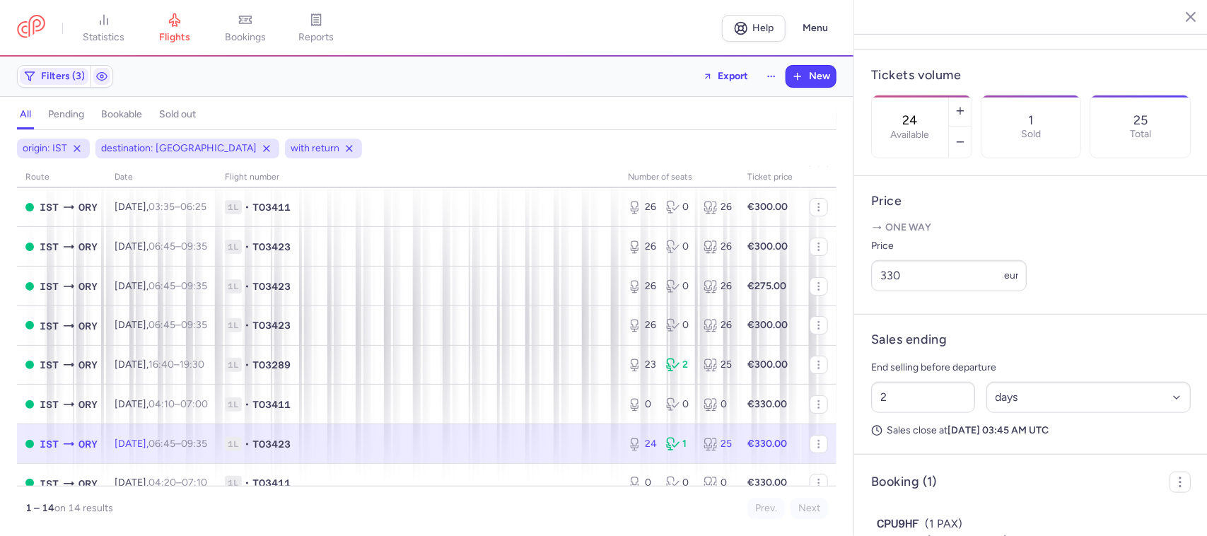
scroll to position [428, 0]
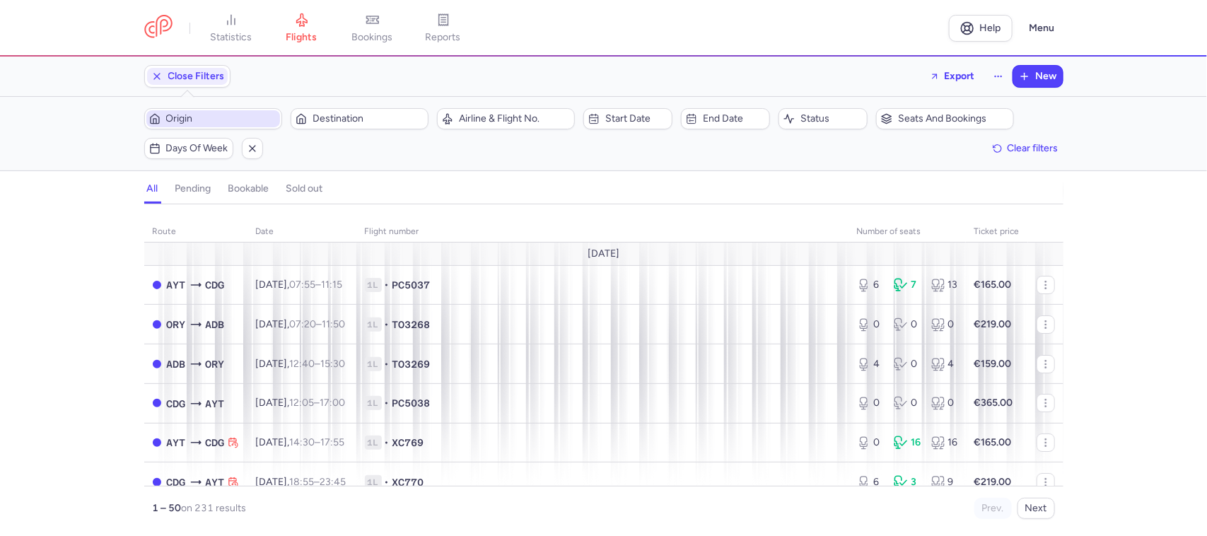
click at [196, 121] on span "Origin" at bounding box center [221, 118] width 111 height 11
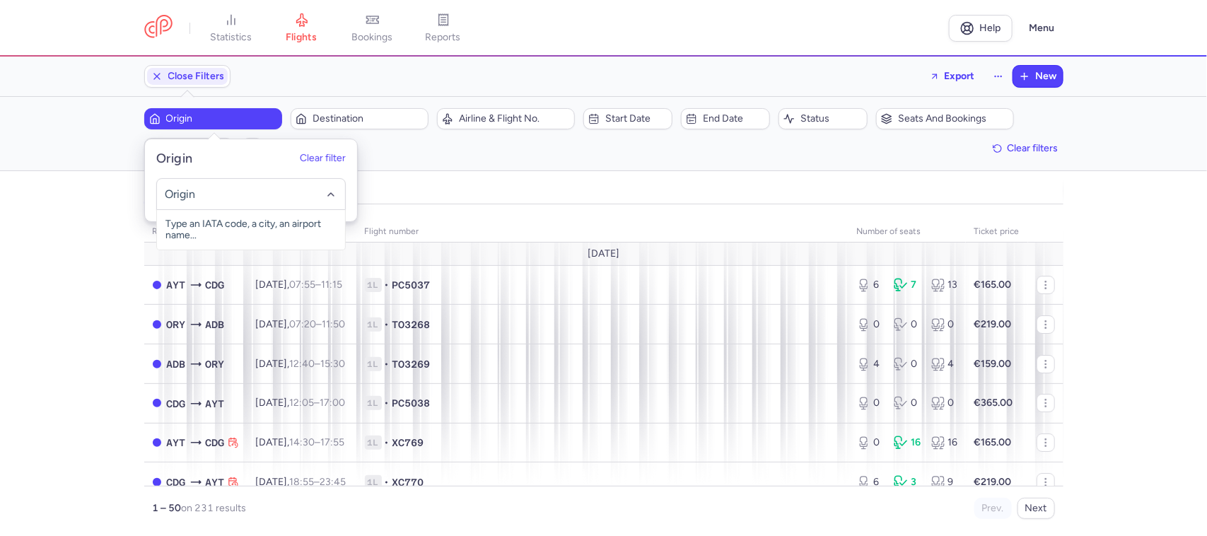
click at [206, 191] on input "-searchbox" at bounding box center [250, 195] width 173 height 16
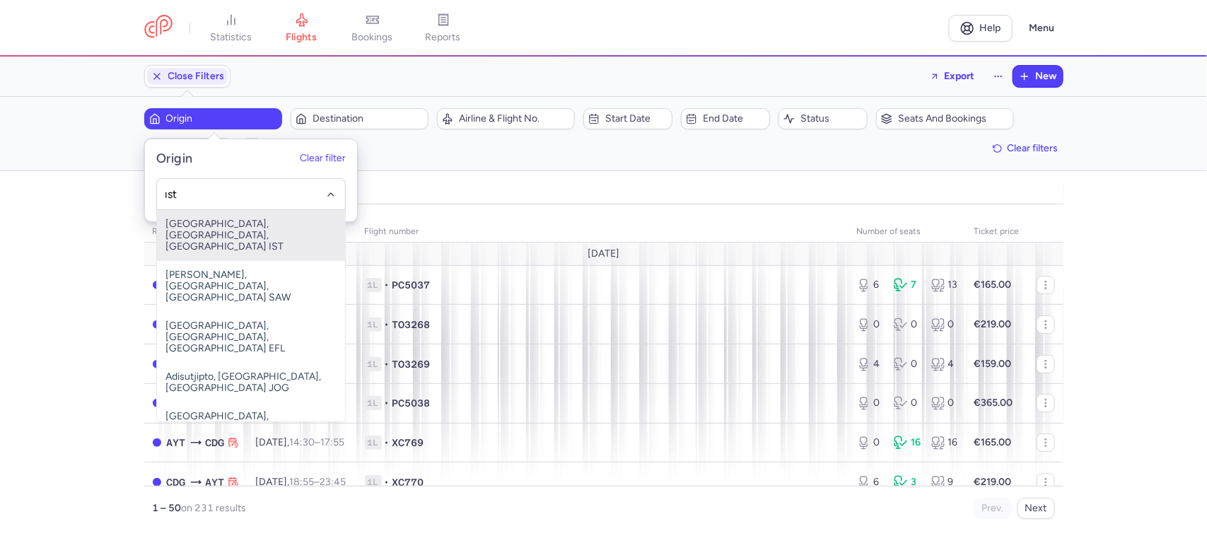
click at [272, 226] on span "[GEOGRAPHIC_DATA], [GEOGRAPHIC_DATA], [GEOGRAPHIC_DATA] IST" at bounding box center [251, 235] width 188 height 51
type input "ıst"
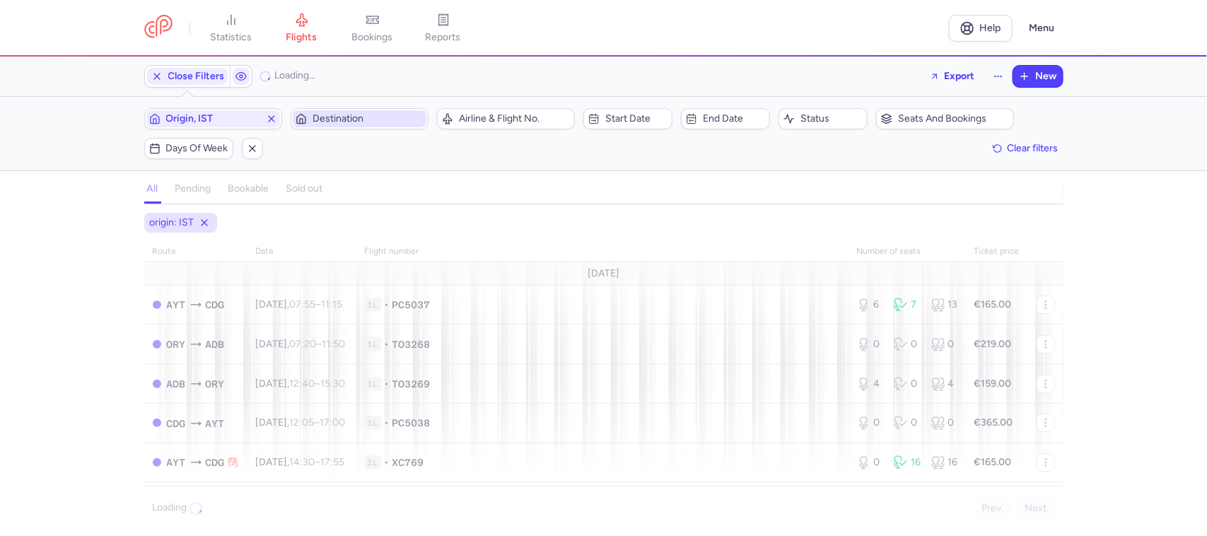
click at [347, 118] on span "Destination" at bounding box center [368, 118] width 111 height 11
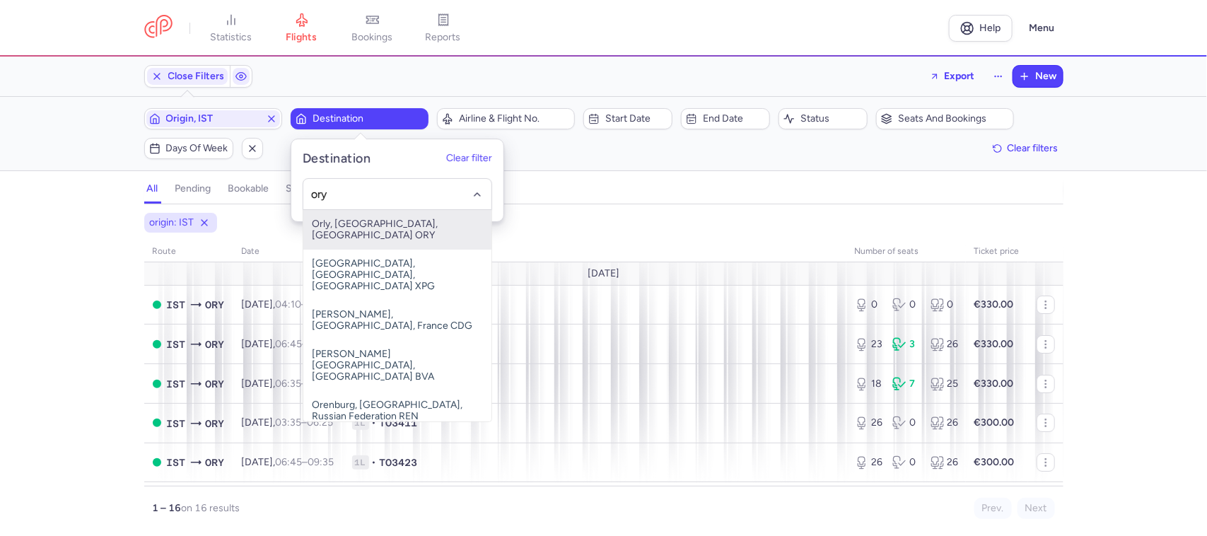
click at [376, 214] on span "Orly, [GEOGRAPHIC_DATA], [GEOGRAPHIC_DATA] ORY" at bounding box center [397, 230] width 188 height 40
type input "ory"
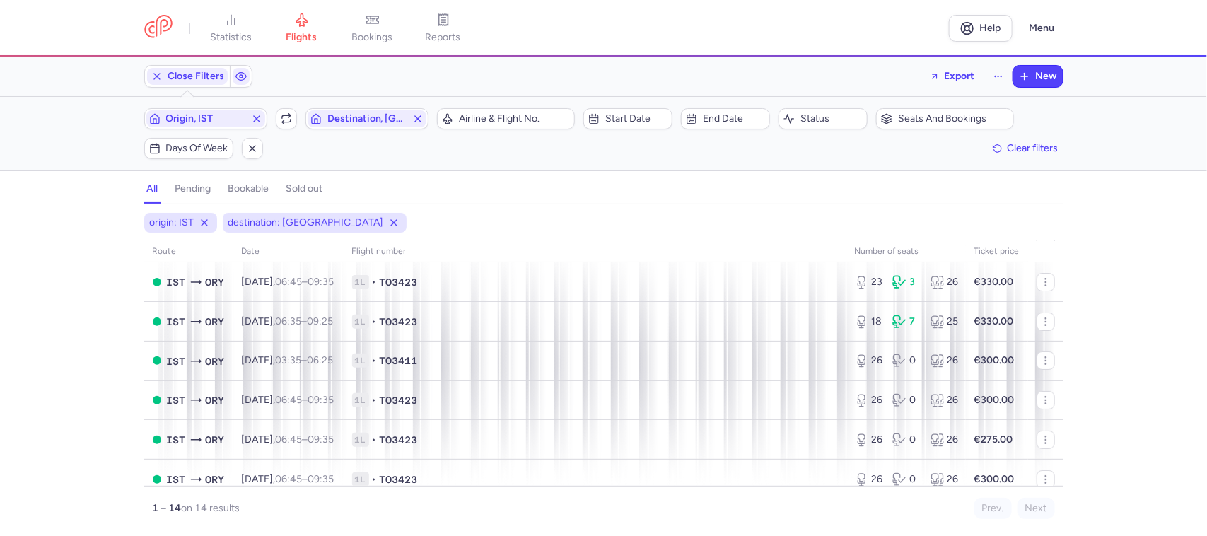
scroll to position [265, 0]
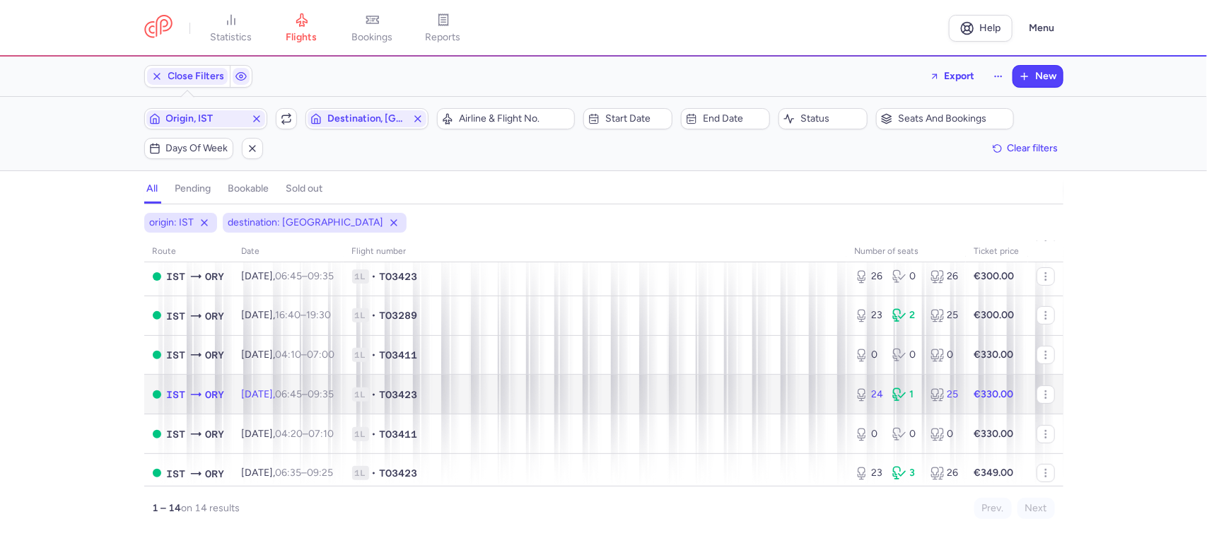
click at [655, 396] on span "1L • TO3423" at bounding box center [595, 395] width 486 height 14
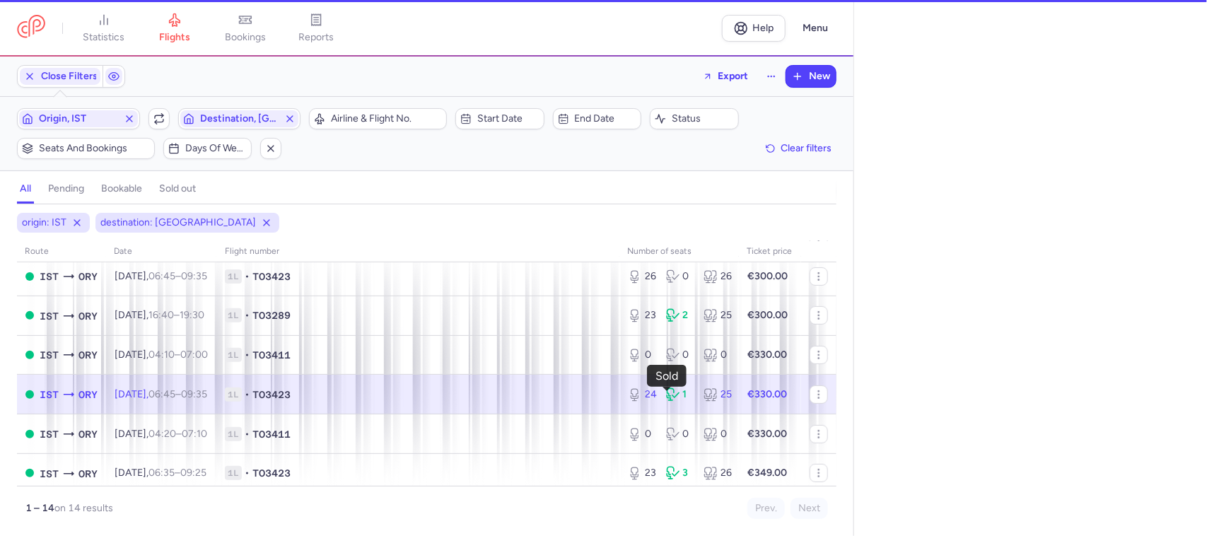
select select "days"
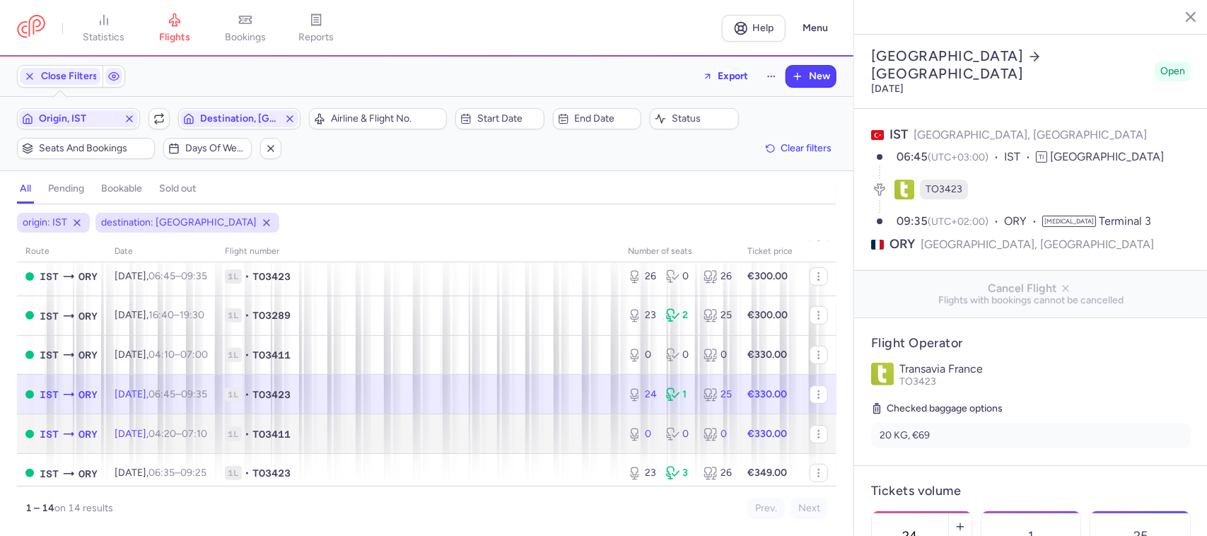
click at [557, 436] on span "1L • TO3411" at bounding box center [418, 434] width 386 height 14
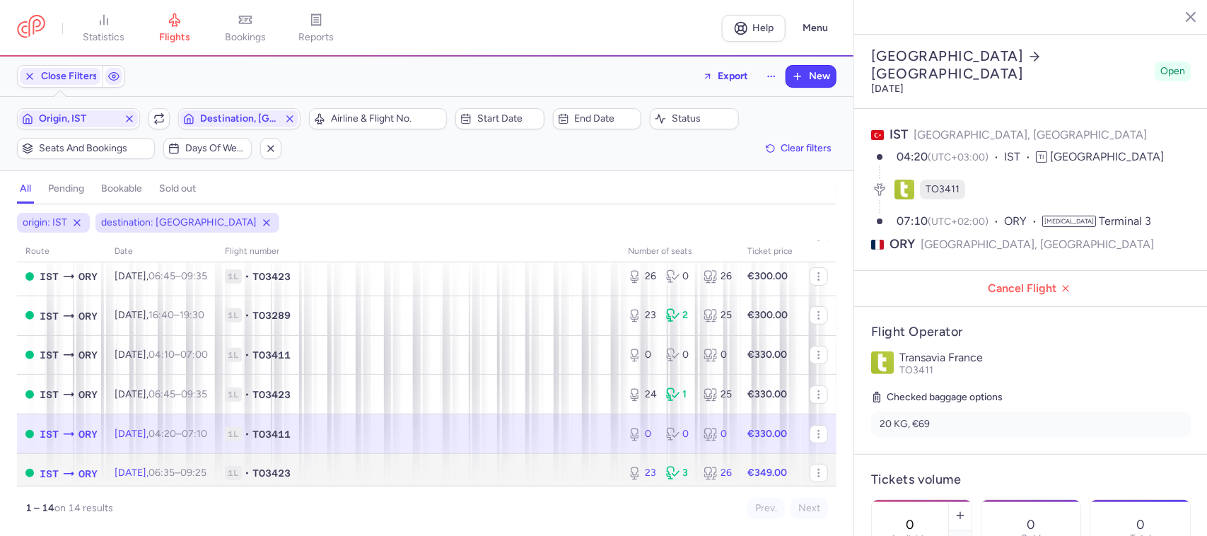
click at [562, 472] on span "1L • TO3423" at bounding box center [418, 473] width 386 height 14
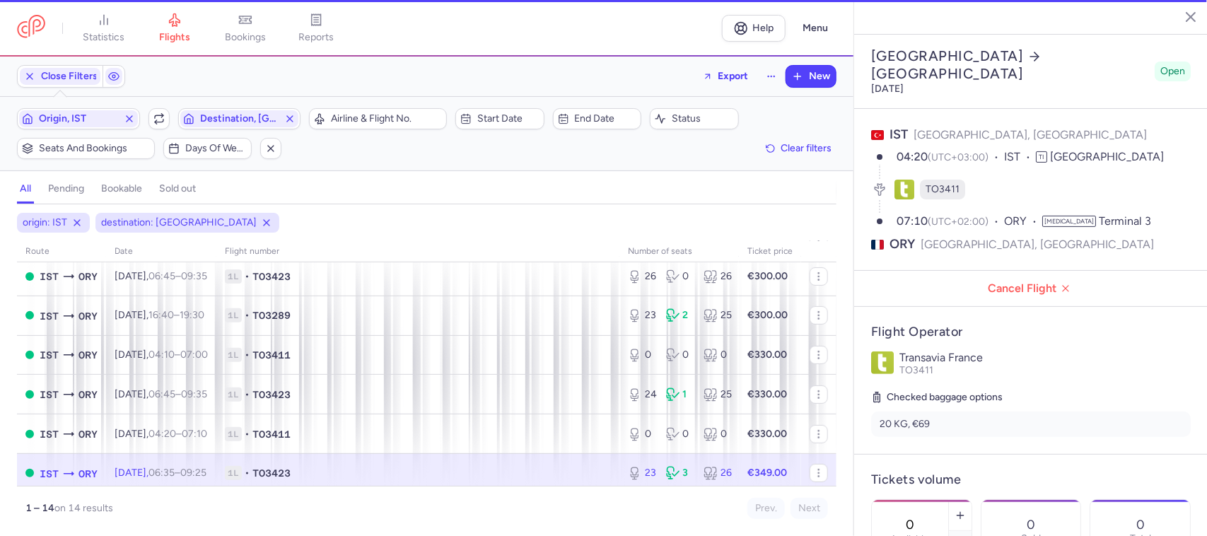
type input "23"
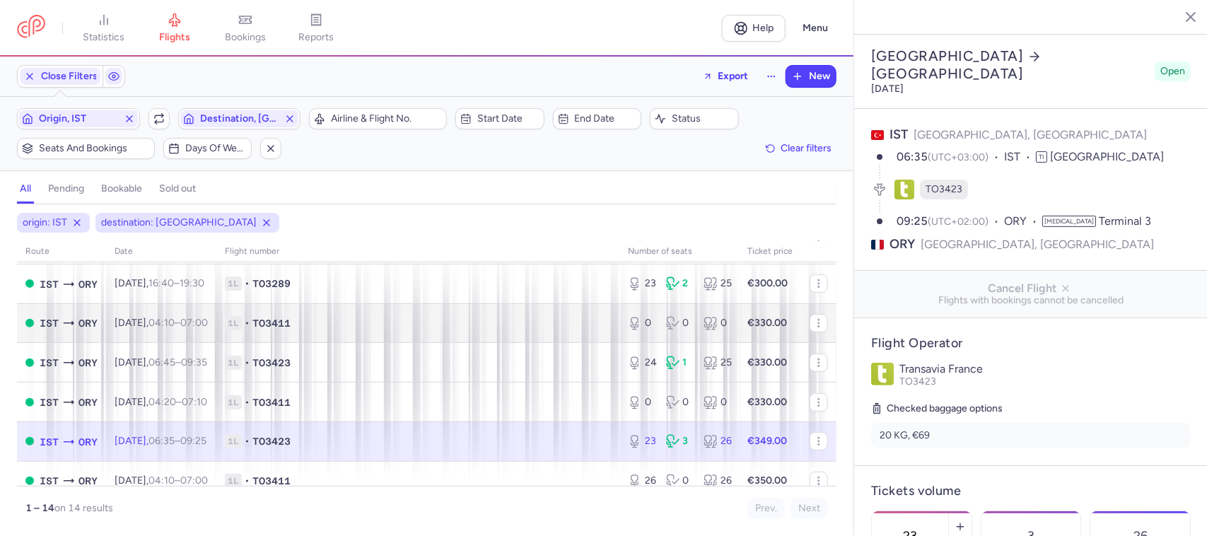
scroll to position [354, 0]
